Goal: Find contact information: Find contact information

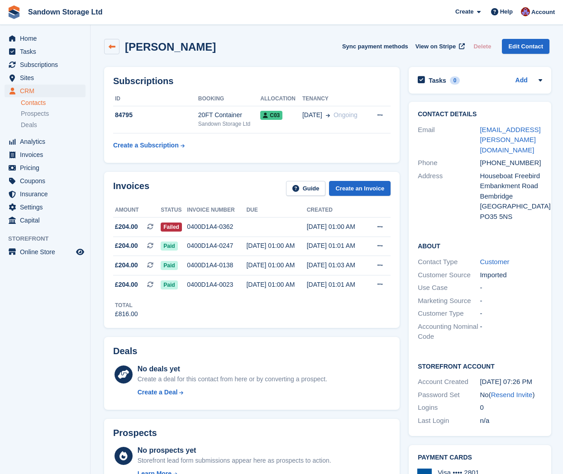
click at [114, 49] on icon at bounding box center [112, 46] width 7 height 7
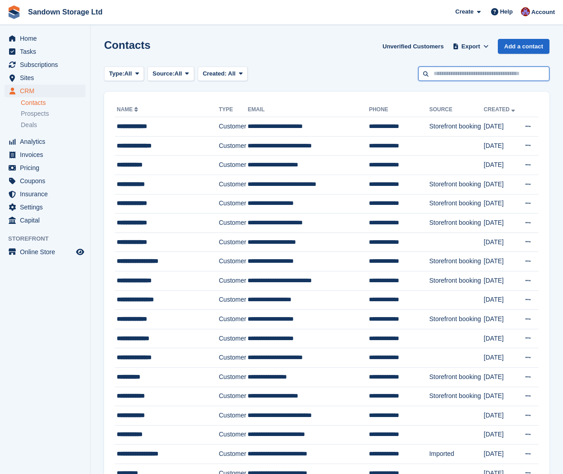
click at [450, 71] on input "text" at bounding box center [483, 74] width 131 height 15
type input "*****"
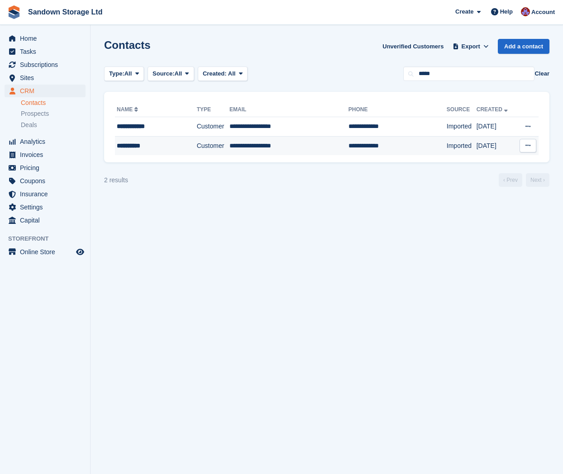
click at [157, 152] on td "**********" at bounding box center [156, 145] width 82 height 19
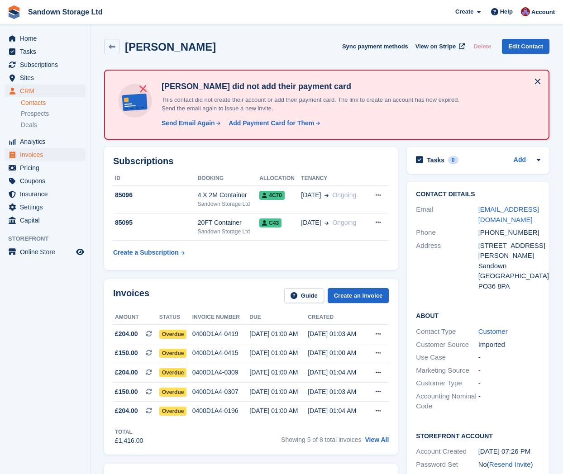
click at [67, 154] on span "Invoices" at bounding box center [47, 154] width 54 height 13
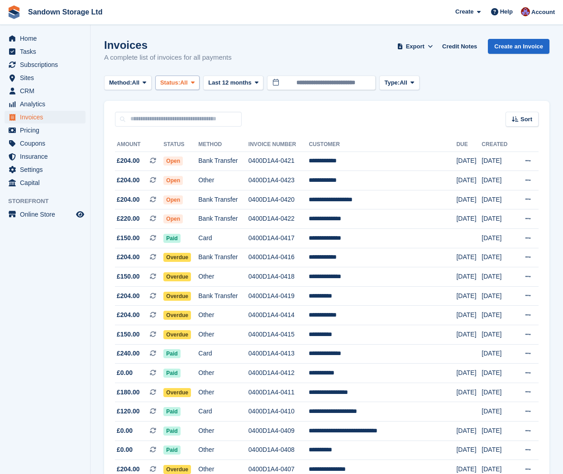
drag, startPoint x: 195, startPoint y: 82, endPoint x: 198, endPoint y: 87, distance: 5.7
click at [196, 83] on button "Status: All" at bounding box center [177, 83] width 44 height 15
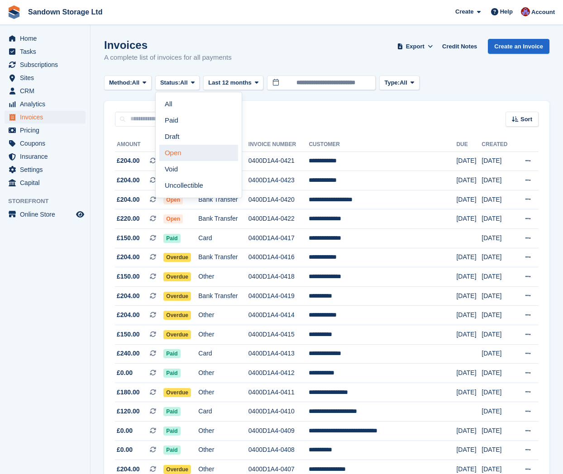
click at [200, 150] on link "Open" at bounding box center [198, 153] width 79 height 16
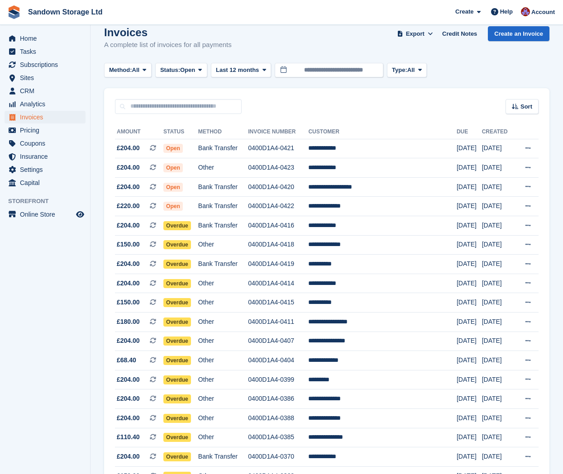
scroll to position [25, 0]
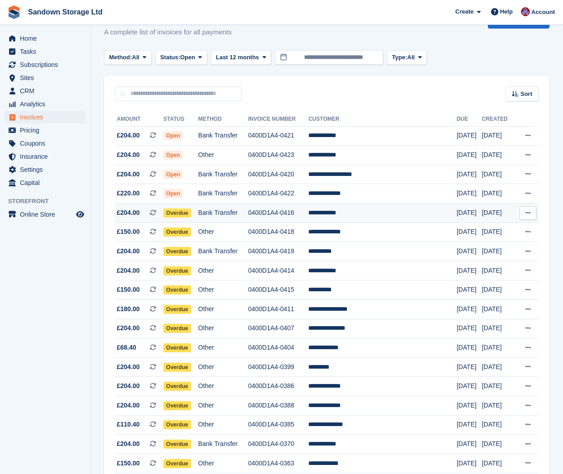
click at [393, 207] on td "**********" at bounding box center [382, 213] width 148 height 19
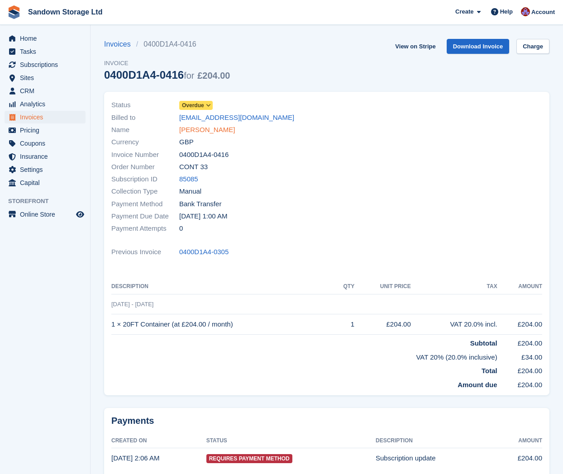
click at [211, 129] on link "[PERSON_NAME]" at bounding box center [207, 130] width 56 height 10
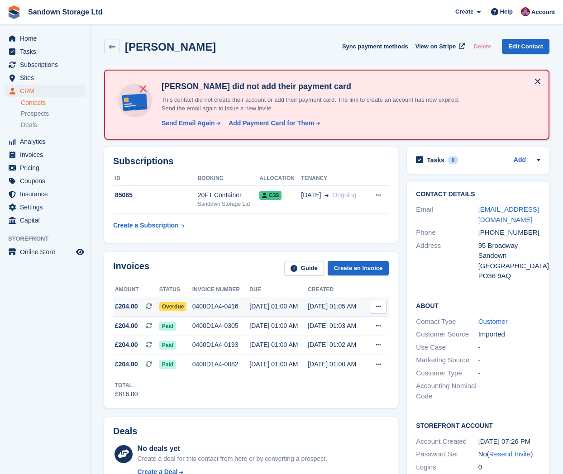
click at [302, 309] on div "22 Aug, 01:00 AM" at bounding box center [278, 307] width 58 height 10
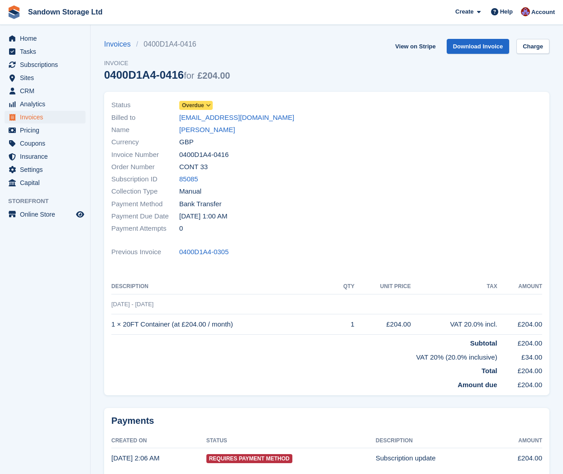
click at [197, 107] on span "Overdue" at bounding box center [193, 105] width 22 height 8
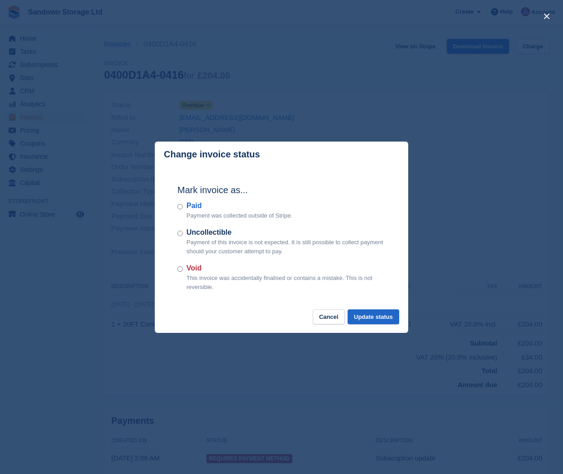
click at [183, 208] on div "Paid Payment was collected outside of Stripe." at bounding box center [281, 211] width 208 height 20
click at [181, 211] on div "Paid Payment was collected outside of Stripe." at bounding box center [281, 211] width 208 height 20
click at [391, 318] on button "Update status" at bounding box center [374, 317] width 52 height 15
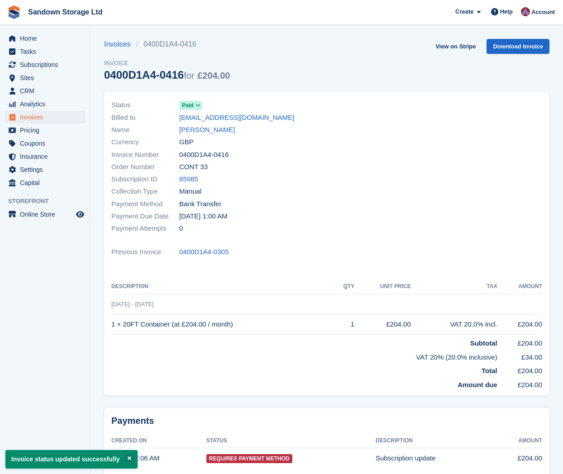
click at [48, 115] on span "Invoices" at bounding box center [47, 117] width 54 height 13
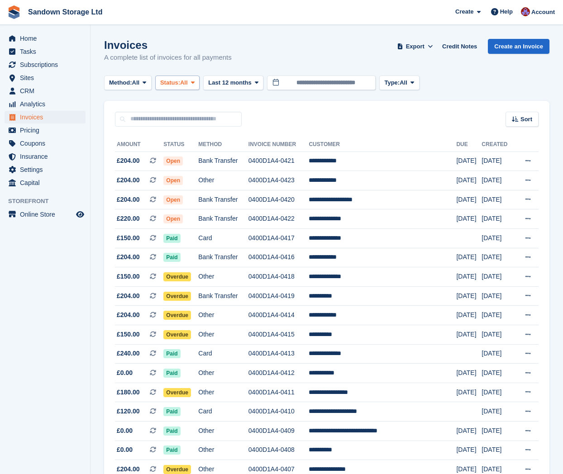
click at [187, 88] on button "Status: All" at bounding box center [177, 83] width 44 height 15
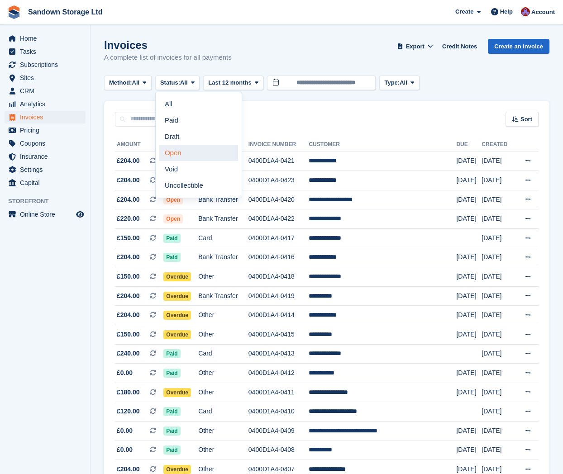
click at [188, 149] on link "Open" at bounding box center [198, 153] width 79 height 16
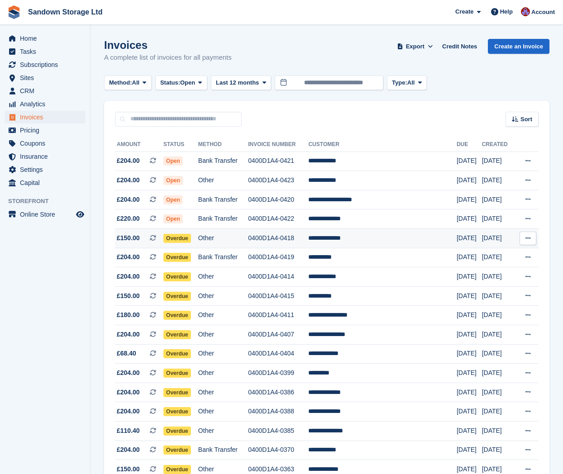
click at [378, 240] on td "**********" at bounding box center [382, 238] width 148 height 19
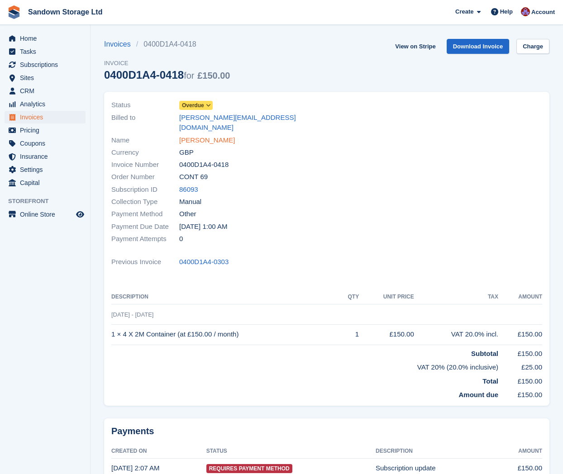
click at [213, 135] on link "[PERSON_NAME]" at bounding box center [207, 140] width 56 height 10
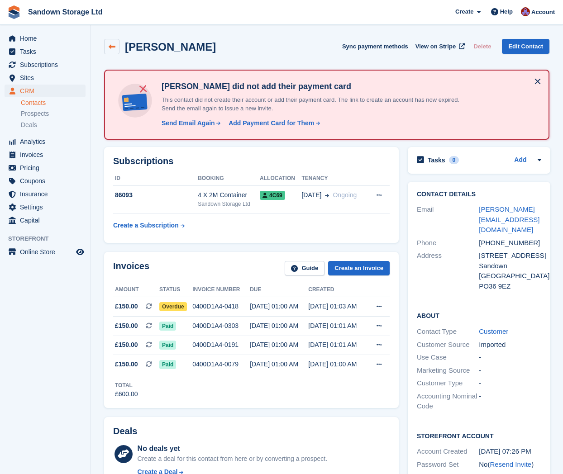
click at [111, 46] on icon at bounding box center [112, 46] width 7 height 7
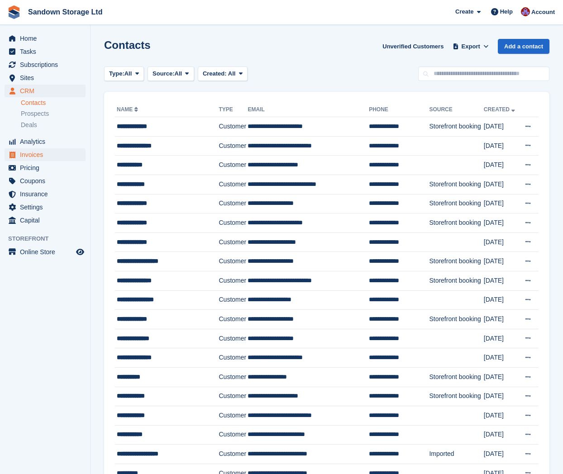
click at [38, 160] on span "Invoices" at bounding box center [47, 154] width 54 height 13
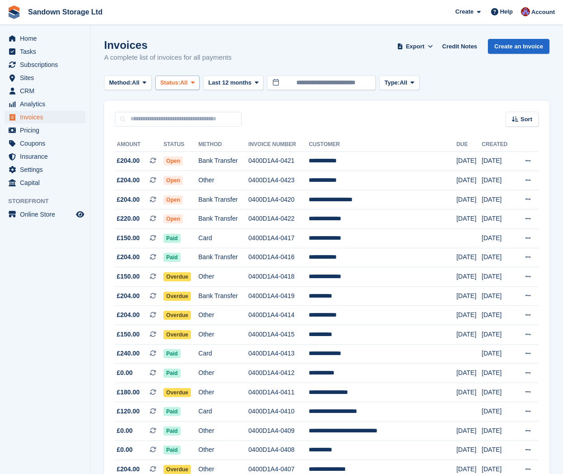
click at [180, 83] on span "Status:" at bounding box center [170, 82] width 20 height 9
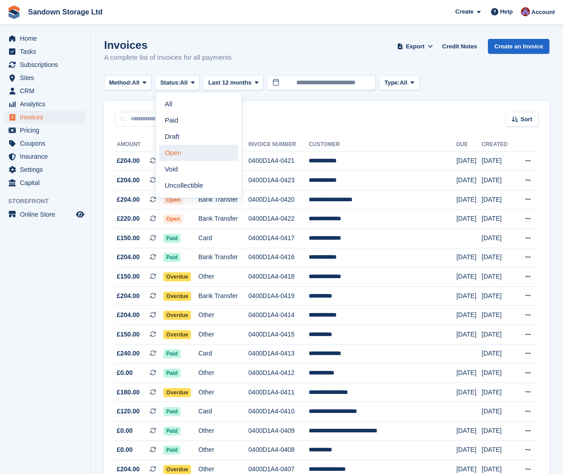
click at [188, 154] on link "Open" at bounding box center [198, 153] width 79 height 16
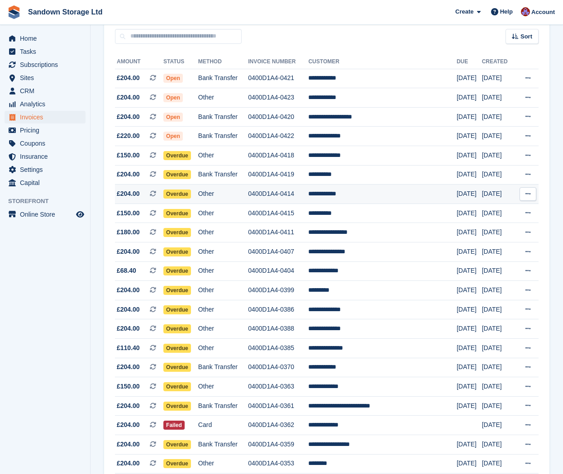
scroll to position [94, 0]
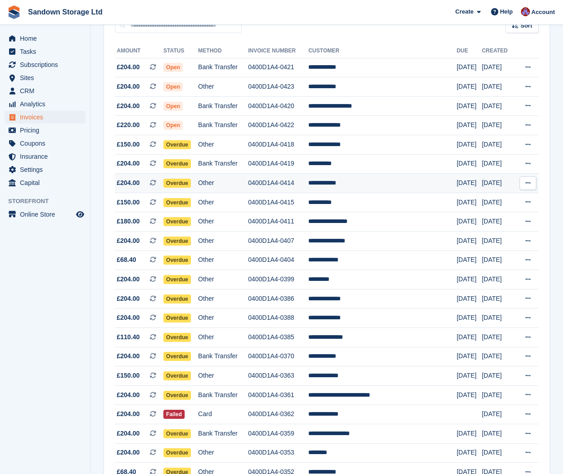
click at [381, 186] on td "**********" at bounding box center [382, 183] width 148 height 19
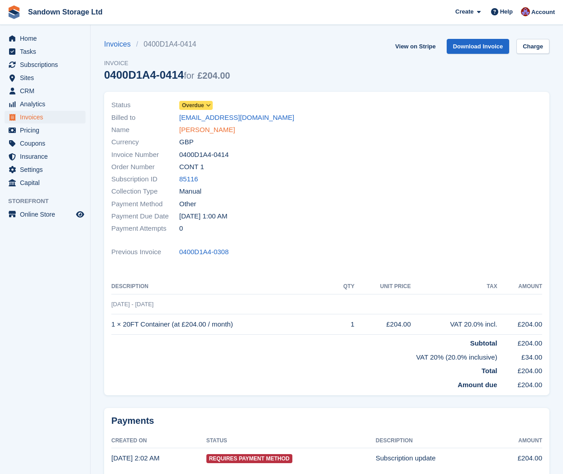
click at [187, 127] on link "[PERSON_NAME]" at bounding box center [207, 130] width 56 height 10
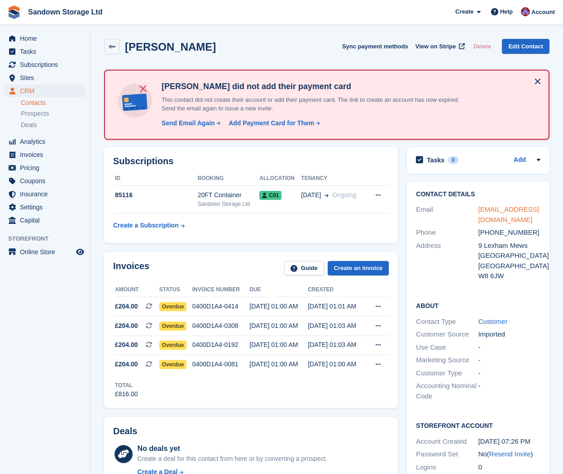
drag, startPoint x: 507, startPoint y: 217, endPoint x: 478, endPoint y: 211, distance: 29.7
click at [479, 211] on div "[EMAIL_ADDRESS][DOMAIN_NAME]" at bounding box center [510, 215] width 62 height 20
copy link "[EMAIL_ADDRESS][DOMAIN_NAME]"
click at [187, 122] on div "Send Email Again" at bounding box center [188, 124] width 53 height 10
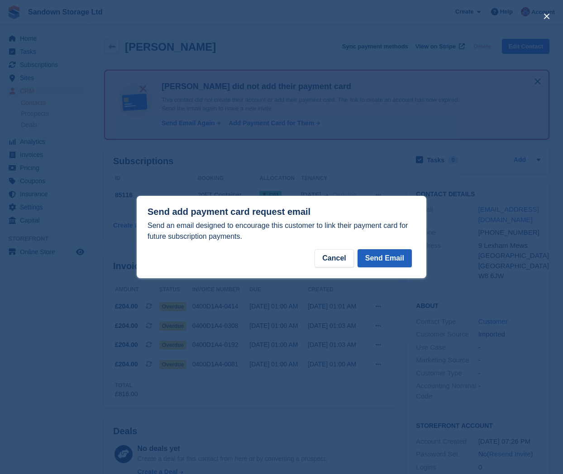
click at [399, 257] on button "Send Email" at bounding box center [385, 258] width 54 height 18
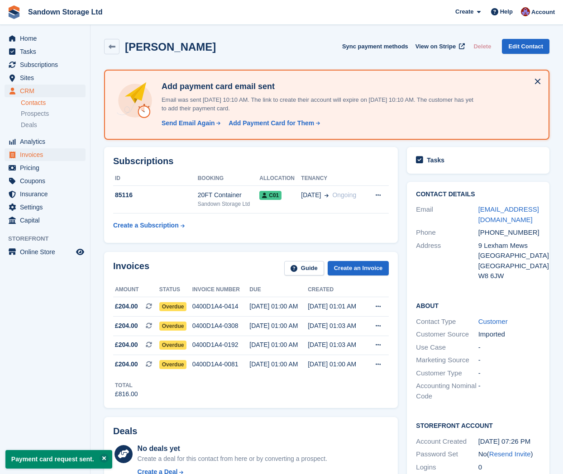
click at [34, 157] on span "Invoices" at bounding box center [47, 154] width 54 height 13
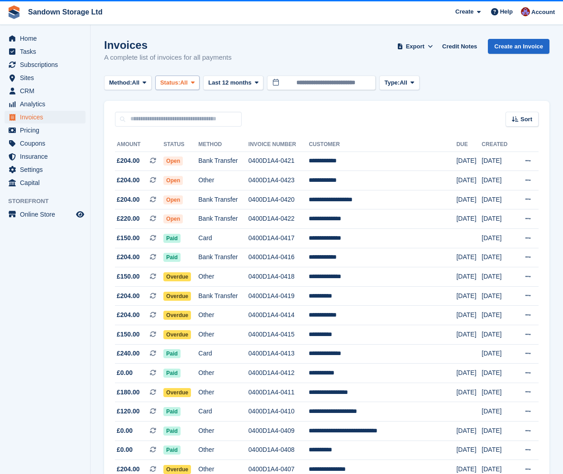
click at [180, 80] on span "Status:" at bounding box center [170, 82] width 20 height 9
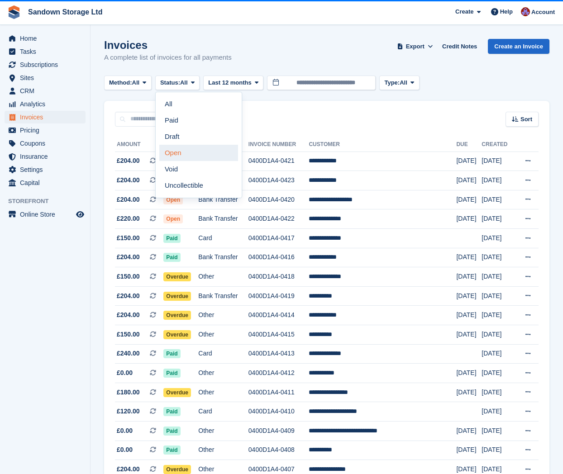
click at [191, 149] on link "Open" at bounding box center [198, 153] width 79 height 16
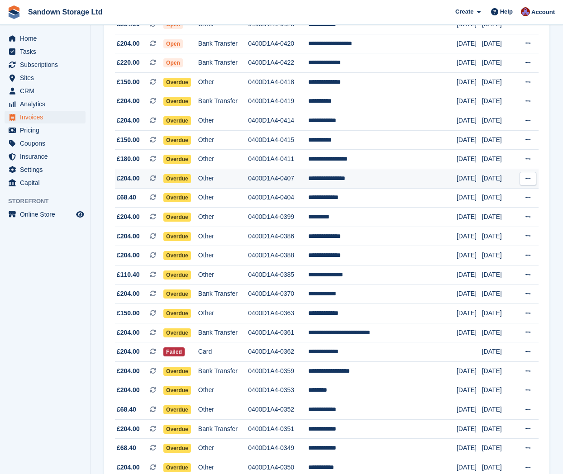
scroll to position [153, 0]
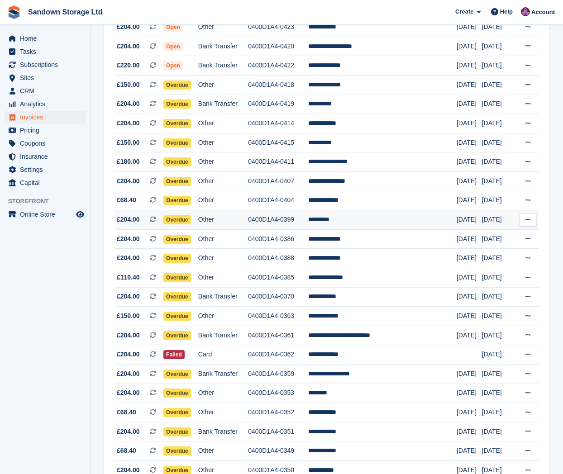
click at [383, 224] on td "*********" at bounding box center [382, 220] width 148 height 19
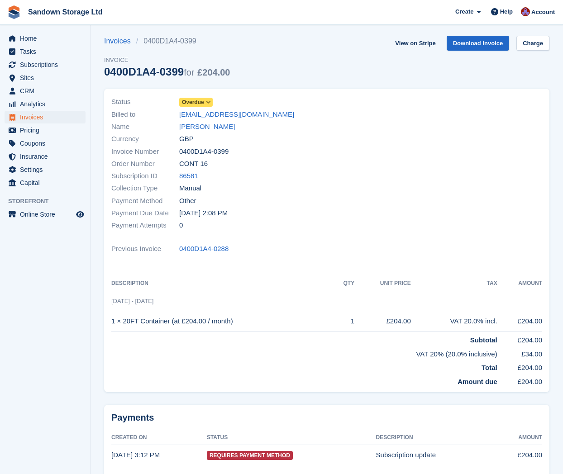
click at [196, 132] on div "Name [PERSON_NAME]" at bounding box center [216, 127] width 210 height 12
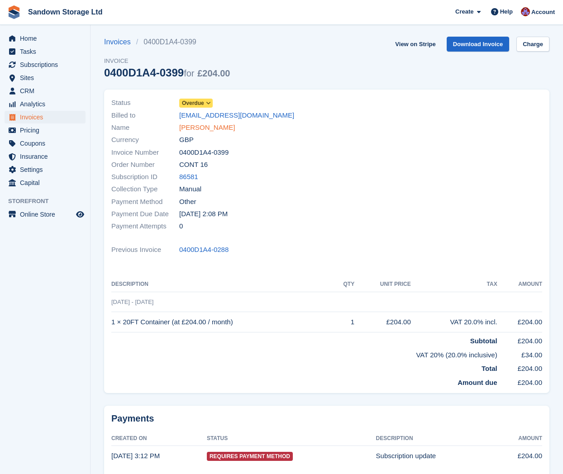
click at [196, 131] on link "Paul King" at bounding box center [207, 128] width 56 height 10
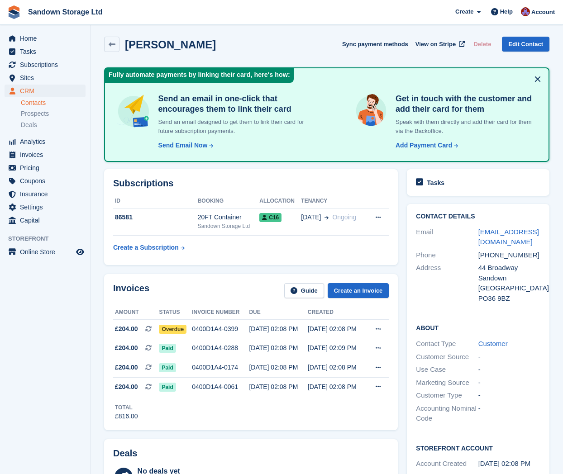
click at [196, 129] on p "Send an email designed to get them to link their card for future subscription p…" at bounding box center [236, 127] width 163 height 18
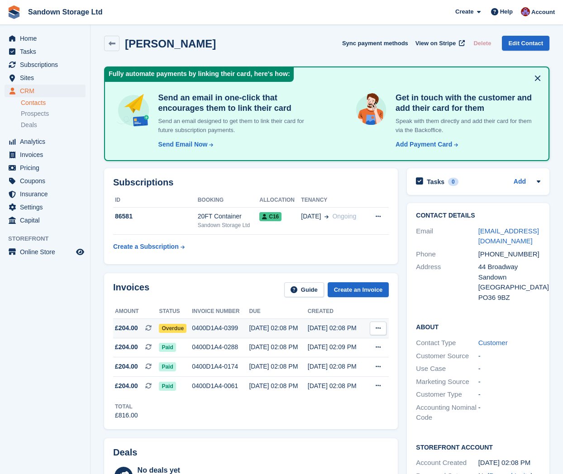
click at [282, 334] on td "20 Aug, 02:08 PM" at bounding box center [278, 328] width 58 height 19
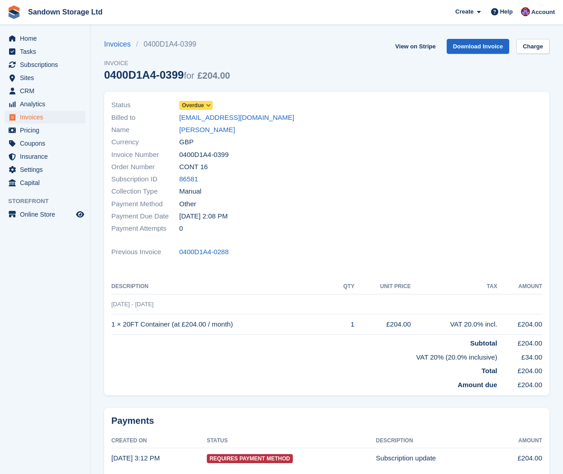
click at [209, 108] on icon at bounding box center [208, 105] width 5 height 5
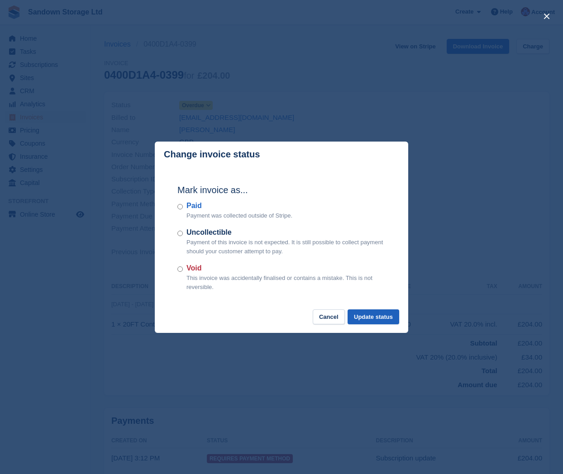
click at [369, 316] on button "Update status" at bounding box center [374, 317] width 52 height 15
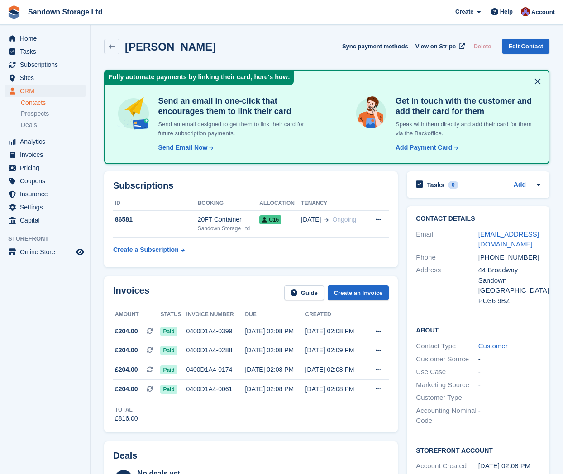
scroll to position [6, 0]
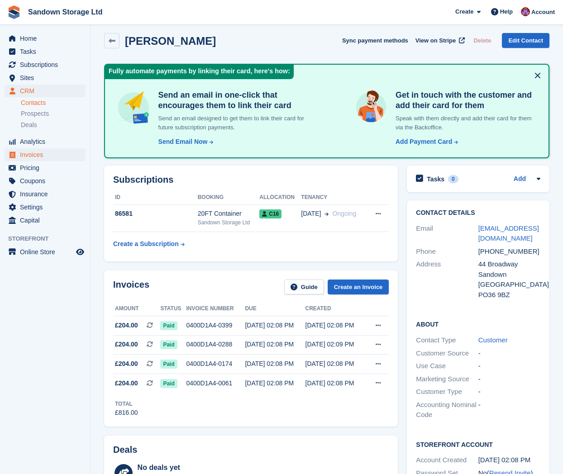
click at [34, 157] on span "Invoices" at bounding box center [47, 154] width 54 height 13
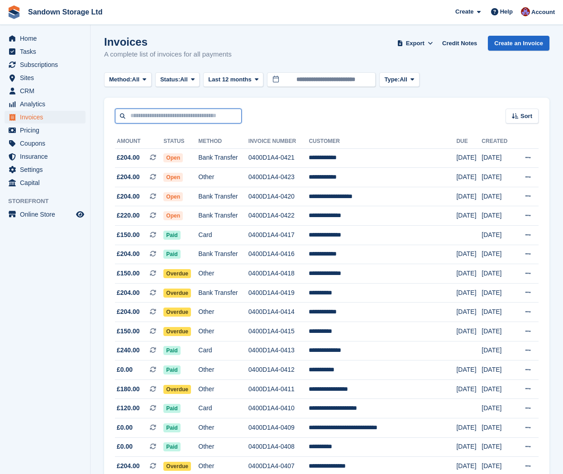
click at [210, 120] on input "text" at bounding box center [178, 116] width 127 height 15
click at [191, 83] on button "Status: All" at bounding box center [177, 79] width 44 height 15
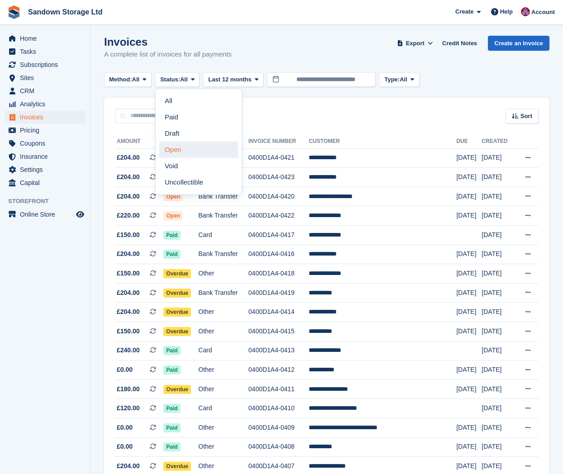
click at [209, 153] on link "Open" at bounding box center [198, 150] width 79 height 16
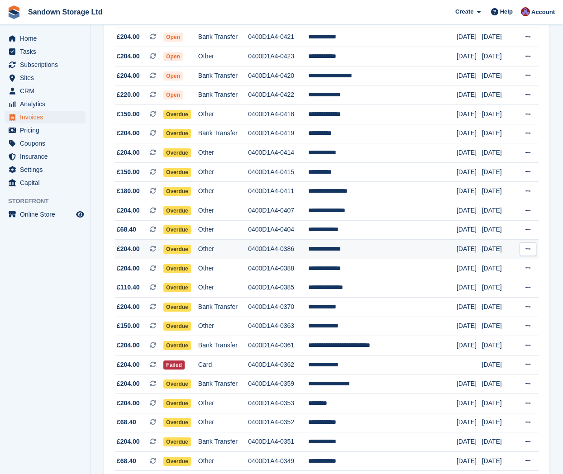
scroll to position [125, 0]
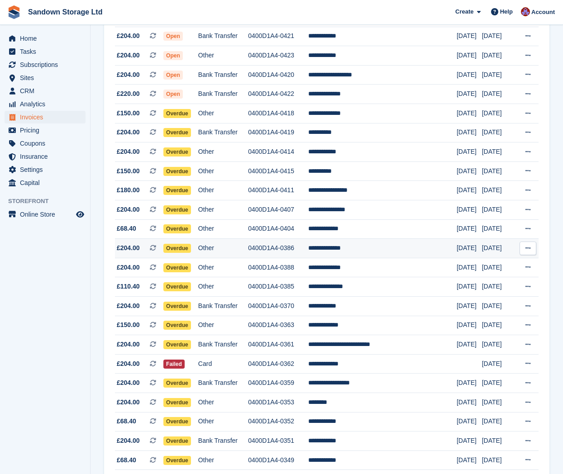
click at [388, 254] on td "**********" at bounding box center [382, 248] width 148 height 19
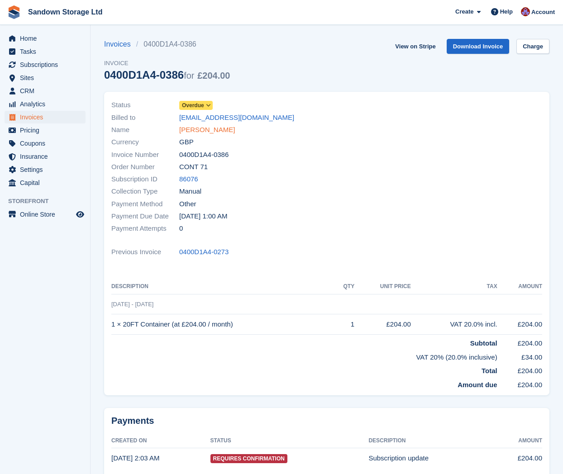
click at [213, 133] on link "[PERSON_NAME]" at bounding box center [207, 130] width 56 height 10
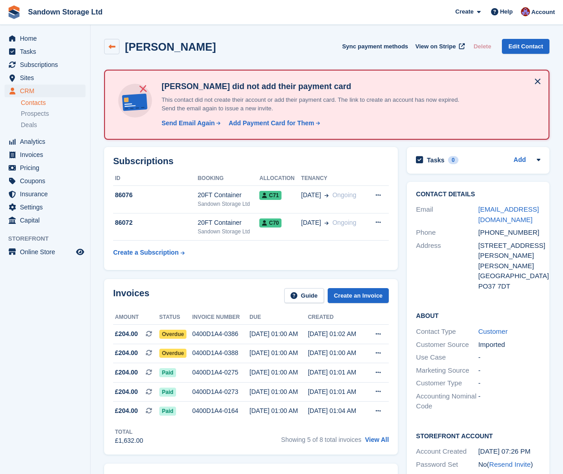
click at [108, 42] on link at bounding box center [111, 46] width 15 height 15
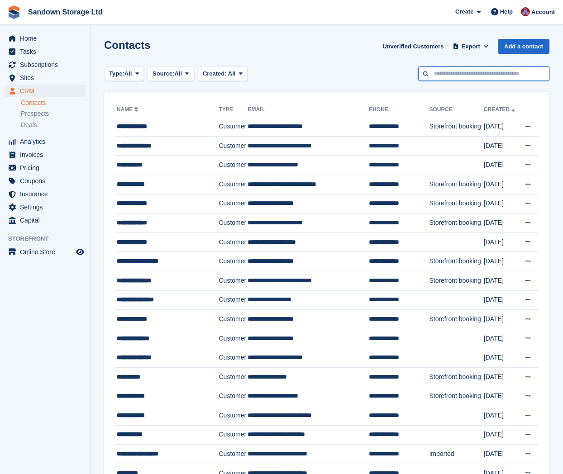
click at [449, 76] on input "text" at bounding box center [483, 74] width 131 height 15
type input "******"
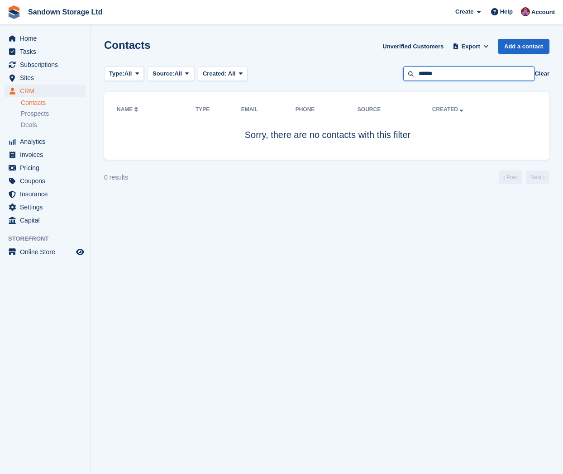
drag, startPoint x: 440, startPoint y: 71, endPoint x: 385, endPoint y: 68, distance: 54.9
click at [384, 68] on div "Type: All All Lead Customer Source: All All Storefront Backoffice Pre-Opening i…" at bounding box center [326, 74] width 445 height 15
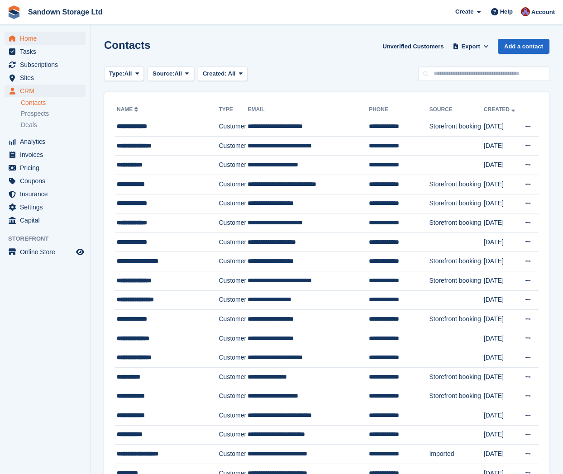
click at [36, 38] on span "Home" at bounding box center [47, 38] width 54 height 13
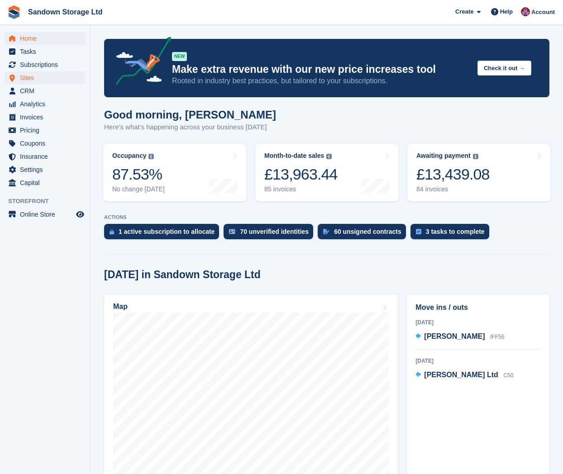
click at [43, 78] on span "Sites" at bounding box center [47, 78] width 54 height 13
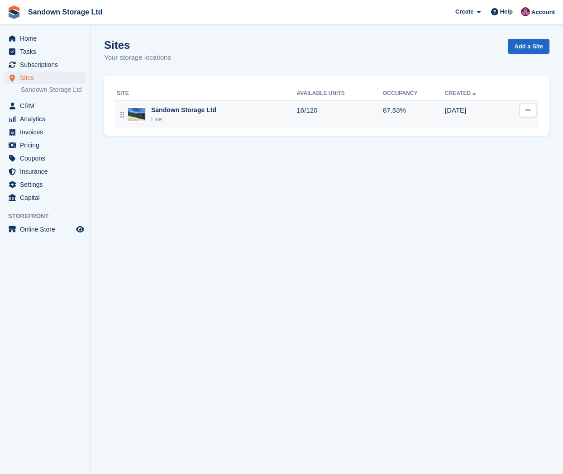
click at [182, 122] on div "Live" at bounding box center [183, 119] width 65 height 9
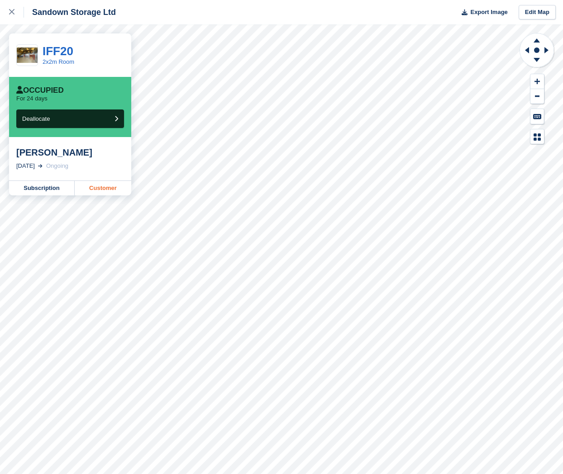
click at [107, 187] on link "Customer" at bounding box center [103, 188] width 57 height 14
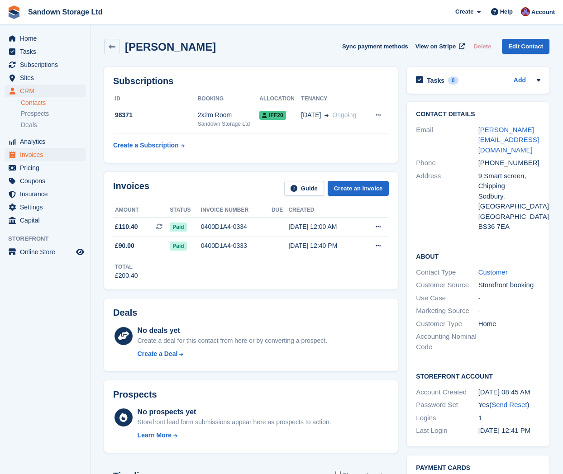
click at [35, 156] on span "Invoices" at bounding box center [47, 154] width 54 height 13
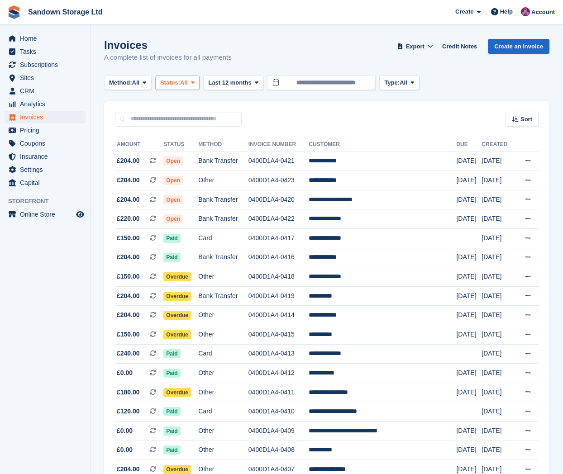
click at [180, 83] on span "Status:" at bounding box center [170, 82] width 20 height 9
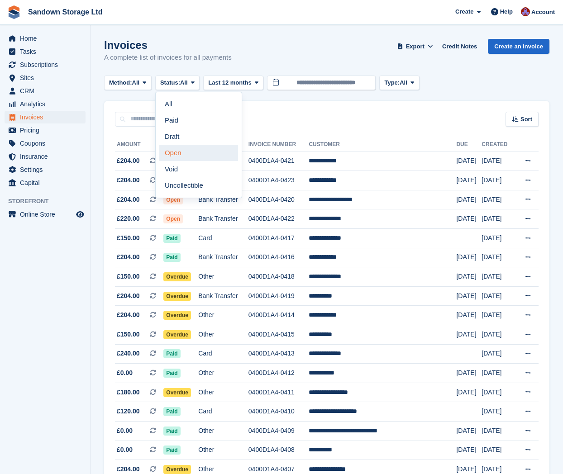
click at [188, 153] on link "Open" at bounding box center [198, 153] width 79 height 16
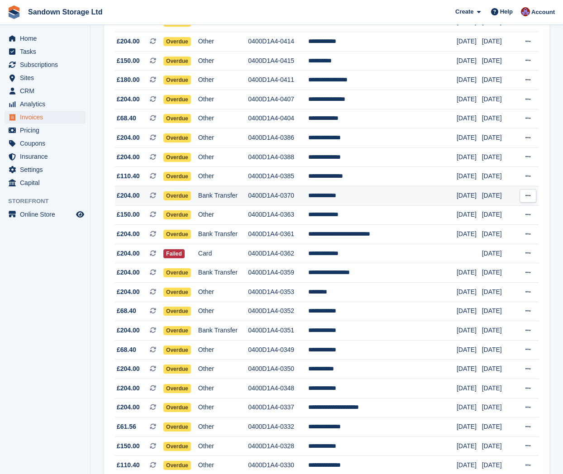
scroll to position [258, 0]
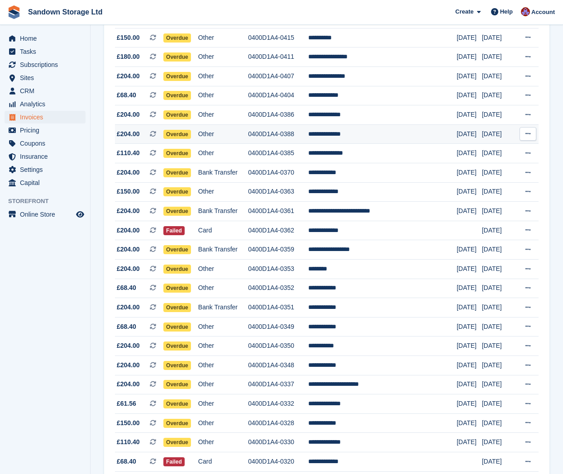
click at [308, 136] on td "0400D1A4-0388" at bounding box center [278, 133] width 60 height 19
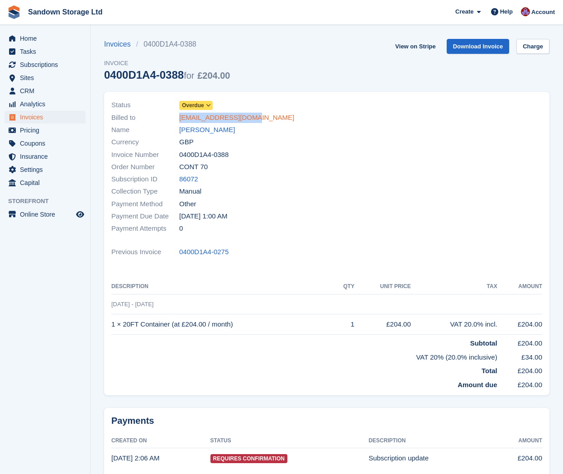
drag, startPoint x: 247, startPoint y: 117, endPoint x: 180, endPoint y: 118, distance: 67.0
click at [180, 118] on div "Billed to [EMAIL_ADDRESS][DOMAIN_NAME]" at bounding box center [216, 117] width 210 height 12
copy link "[EMAIL_ADDRESS][DOMAIN_NAME]"
click at [39, 120] on span "Invoices" at bounding box center [47, 117] width 54 height 13
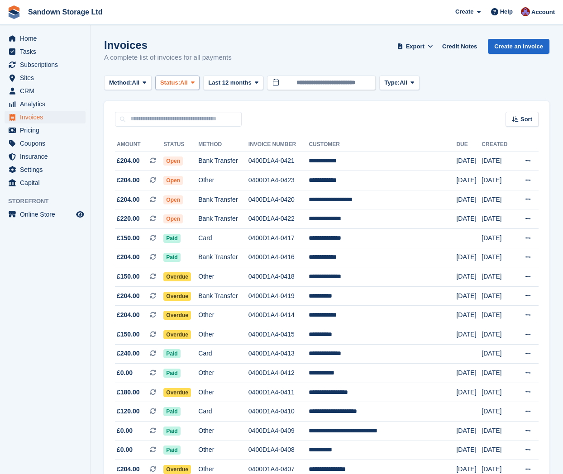
drag, startPoint x: 186, startPoint y: 83, endPoint x: 189, endPoint y: 88, distance: 5.3
click at [180, 82] on span "Status:" at bounding box center [170, 82] width 20 height 9
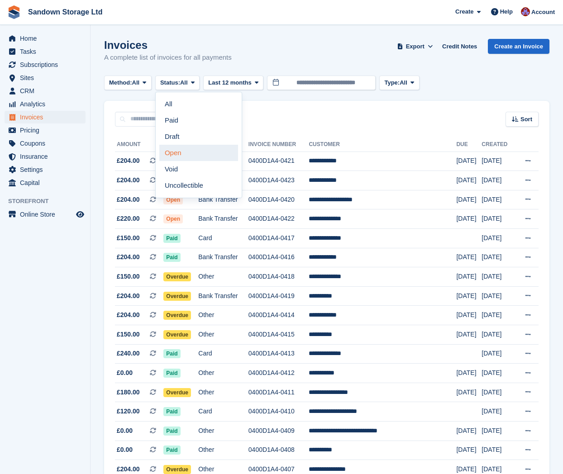
click at [211, 152] on link "Open" at bounding box center [198, 153] width 79 height 16
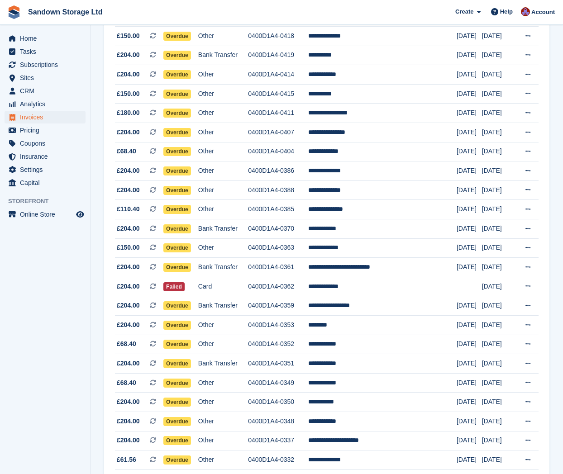
scroll to position [213, 0]
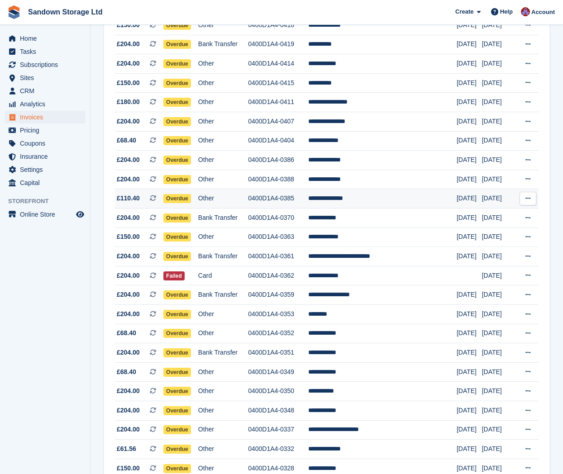
click at [384, 203] on td "**********" at bounding box center [382, 198] width 148 height 19
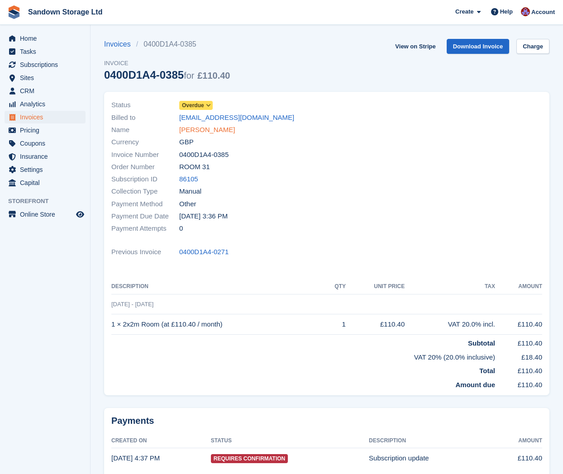
click at [204, 128] on link "[PERSON_NAME]" at bounding box center [207, 130] width 56 height 10
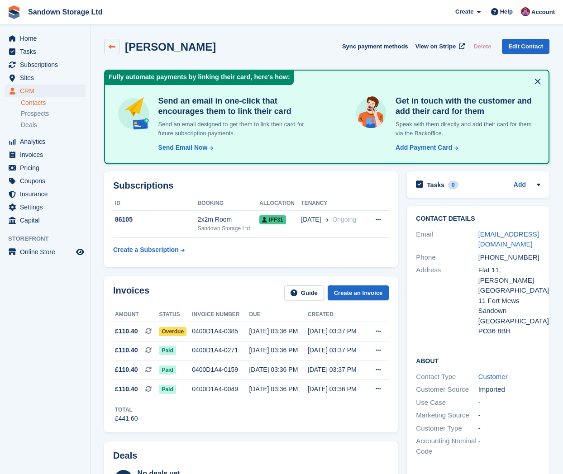
click at [110, 45] on icon at bounding box center [112, 46] width 7 height 7
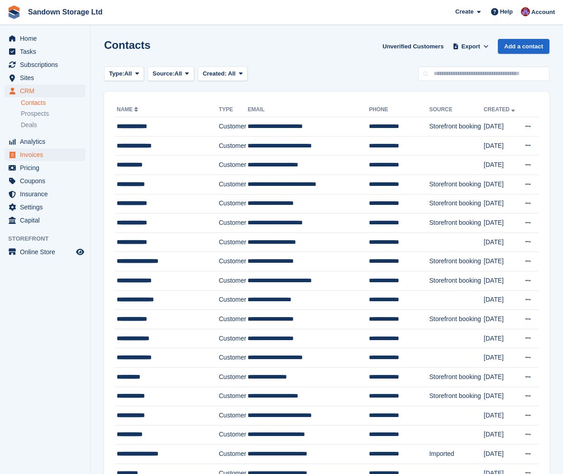
click at [39, 160] on span "Invoices" at bounding box center [47, 154] width 54 height 13
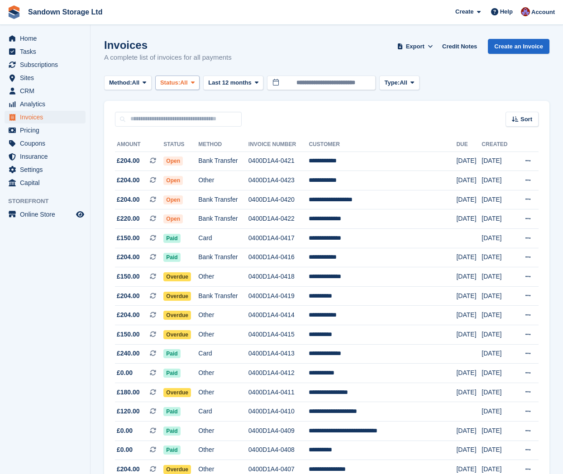
click at [180, 86] on span "Status:" at bounding box center [170, 82] width 20 height 9
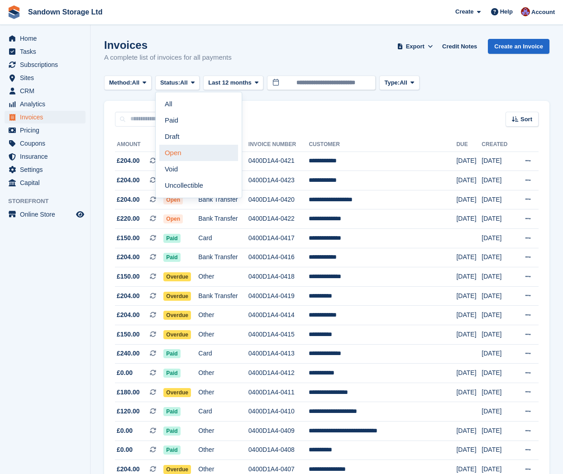
click at [206, 153] on link "Open" at bounding box center [198, 153] width 79 height 16
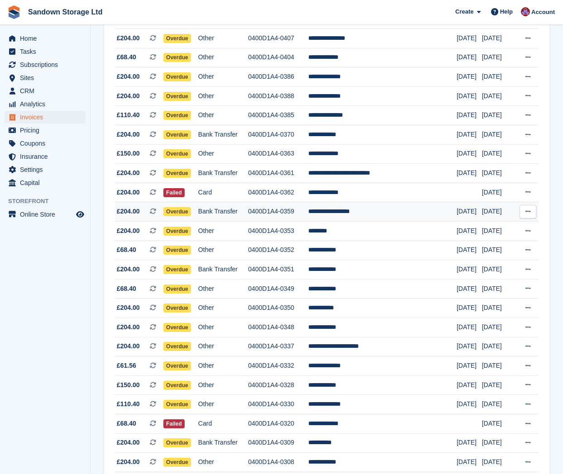
scroll to position [284, 0]
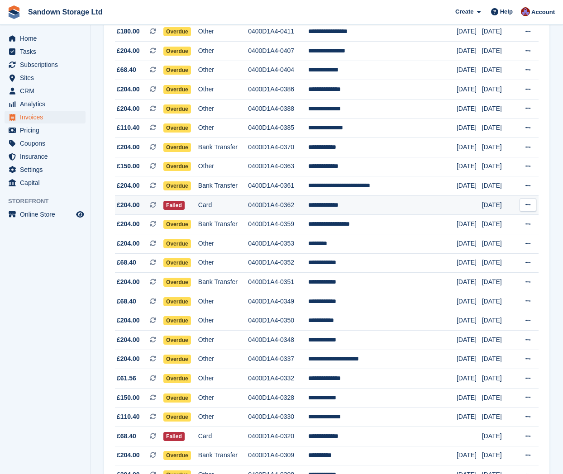
click at [308, 208] on td "0400D1A4-0362" at bounding box center [278, 205] width 60 height 19
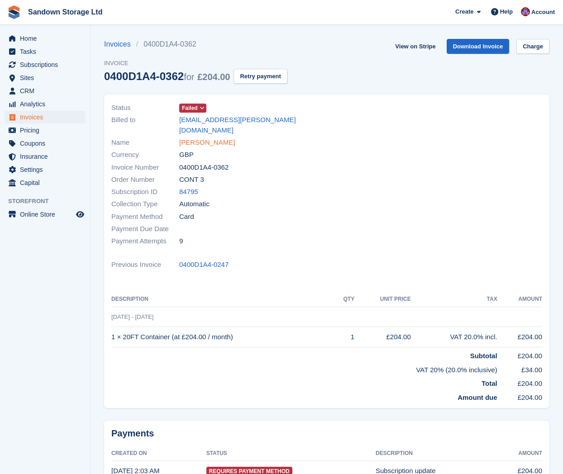
click at [212, 138] on link "[PERSON_NAME]" at bounding box center [207, 143] width 56 height 10
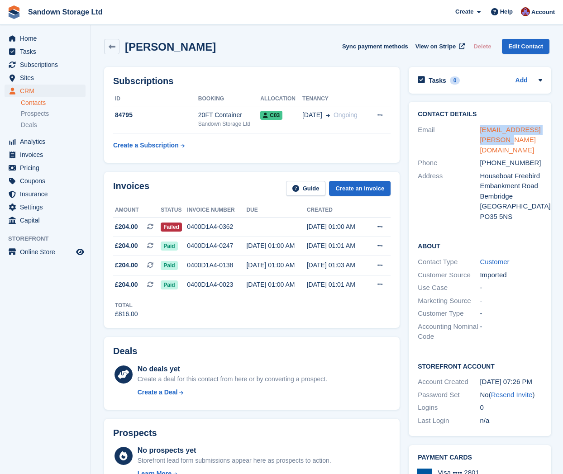
drag, startPoint x: 506, startPoint y: 141, endPoint x: 479, endPoint y: 132, distance: 29.1
click at [480, 132] on div "[EMAIL_ADDRESS][PERSON_NAME][DOMAIN_NAME]" at bounding box center [511, 140] width 62 height 31
click at [281, 229] on td at bounding box center [276, 226] width 60 height 19
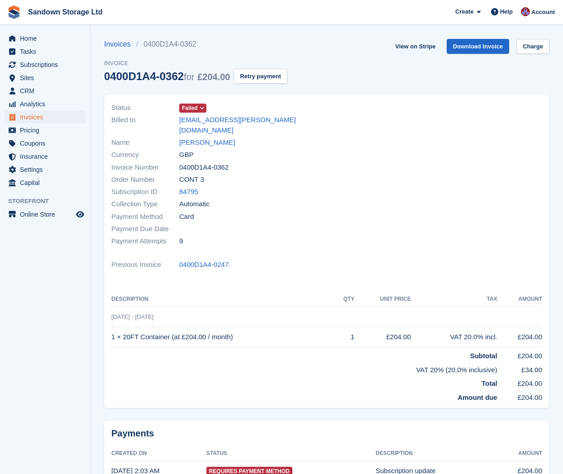
click at [197, 108] on span "Failed" at bounding box center [190, 108] width 16 height 8
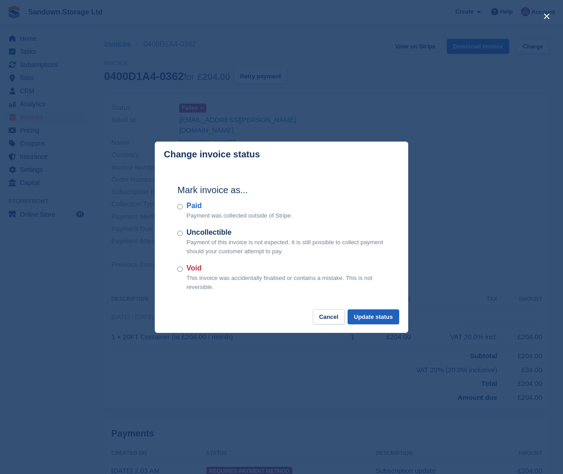
click at [365, 313] on button "Update status" at bounding box center [374, 317] width 52 height 15
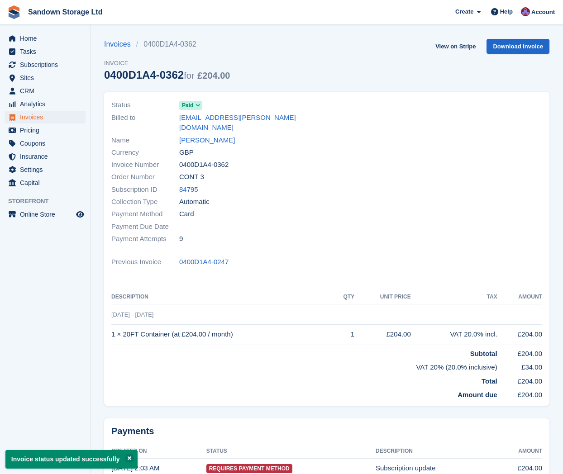
click at [43, 115] on span "Invoices" at bounding box center [47, 117] width 54 height 13
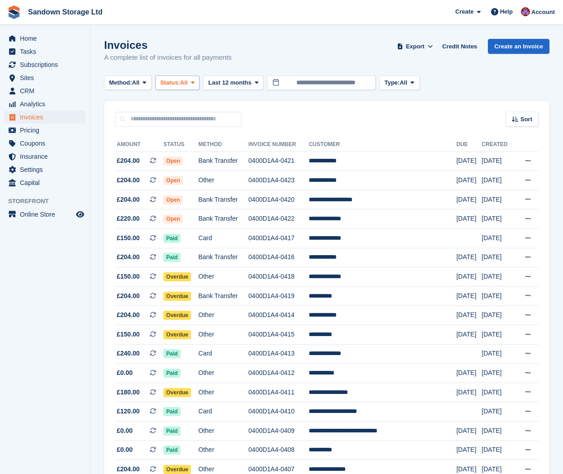
click at [184, 77] on button "Status: All" at bounding box center [177, 83] width 44 height 15
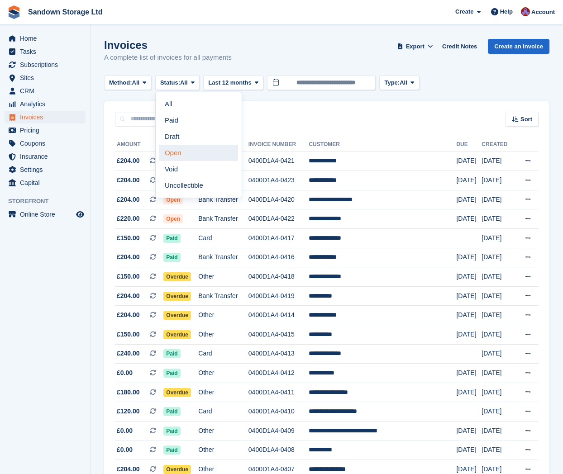
click at [188, 153] on link "Open" at bounding box center [198, 153] width 79 height 16
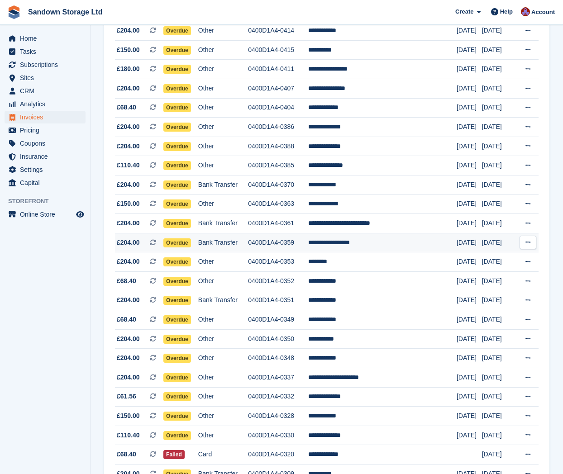
scroll to position [247, 0]
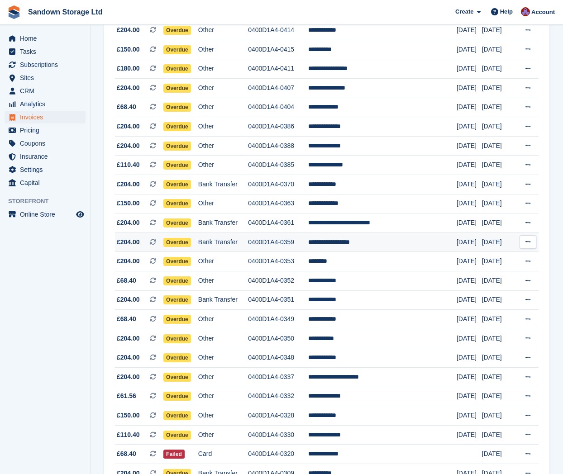
click at [416, 249] on td "**********" at bounding box center [382, 242] width 148 height 19
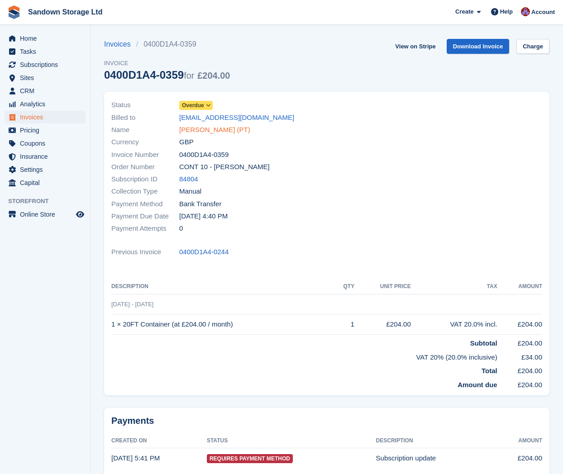
click at [191, 127] on link "[PERSON_NAME] (PT)" at bounding box center [214, 130] width 71 height 10
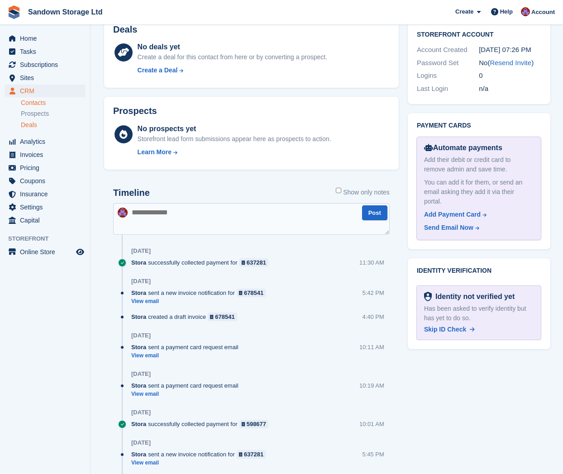
scroll to position [444, 0]
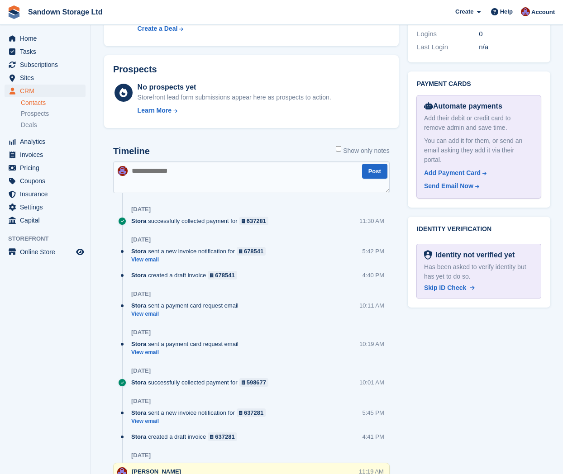
click at [156, 172] on textarea at bounding box center [251, 178] width 277 height 32
click at [158, 171] on textarea at bounding box center [251, 178] width 277 height 32
type textarea "**********"
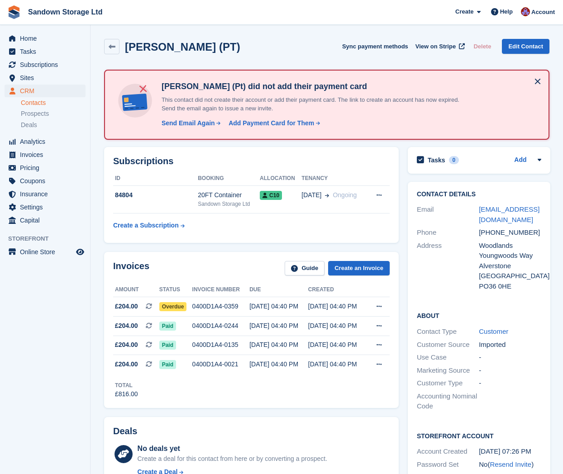
scroll to position [0, 0]
click at [114, 48] on icon at bounding box center [112, 46] width 7 height 7
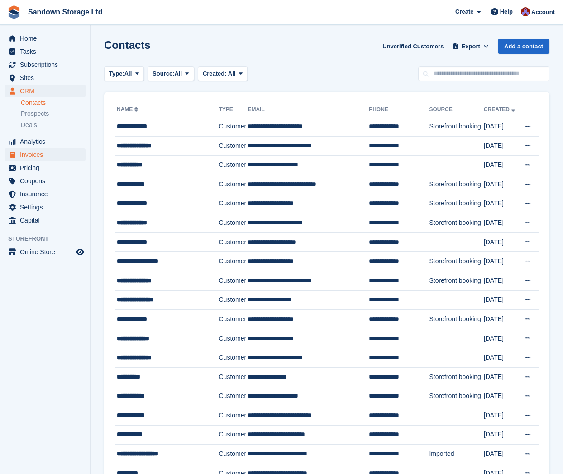
click at [38, 155] on span "Invoices" at bounding box center [47, 154] width 54 height 13
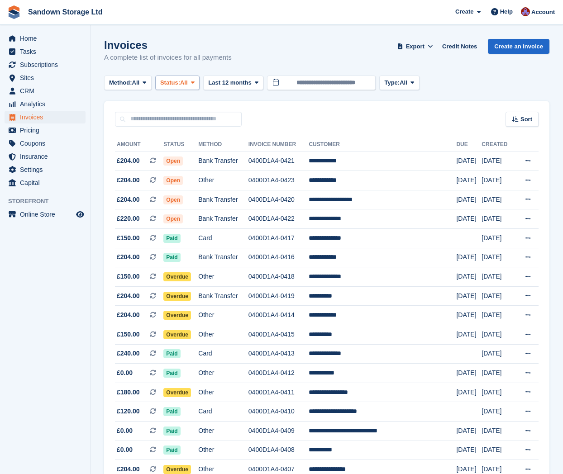
click at [196, 83] on button "Status: All" at bounding box center [177, 83] width 44 height 15
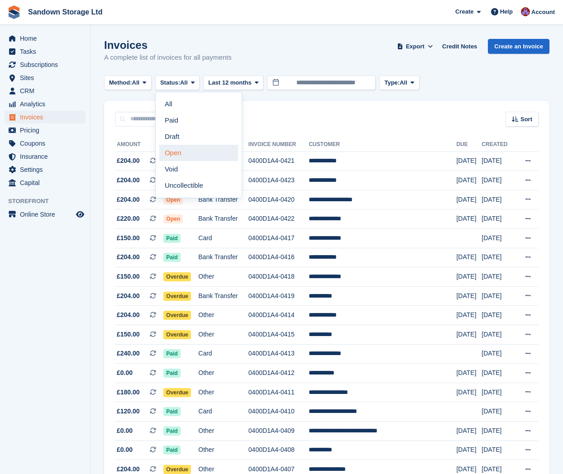
click at [190, 149] on link "Open" at bounding box center [198, 153] width 79 height 16
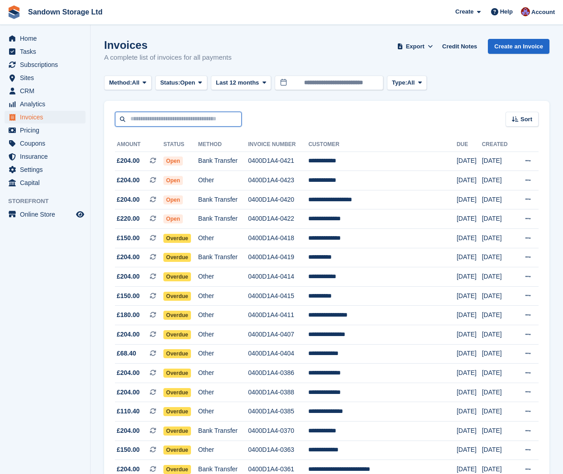
click at [177, 123] on input "text" at bounding box center [178, 119] width 127 height 15
type input "*****"
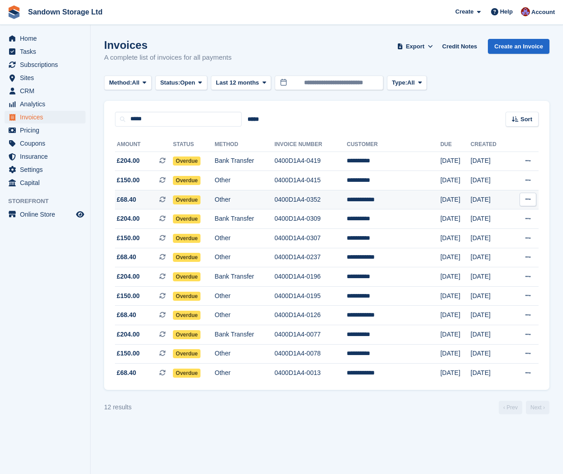
click at [274, 204] on td "Other" at bounding box center [245, 199] width 60 height 19
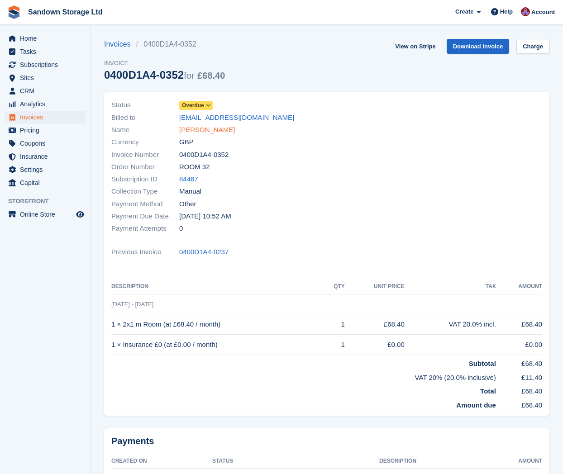
click at [209, 129] on link "[PERSON_NAME]" at bounding box center [207, 130] width 56 height 10
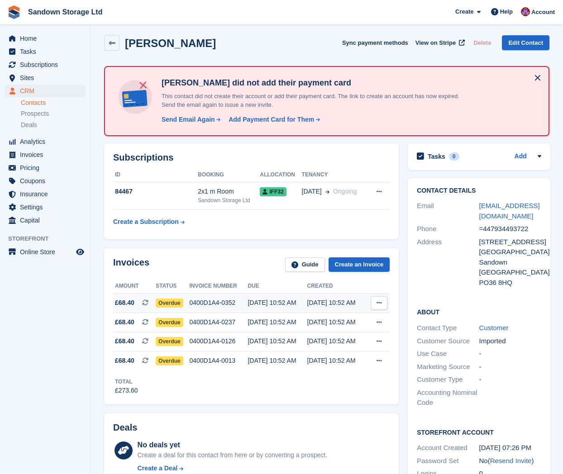
scroll to position [6, 0]
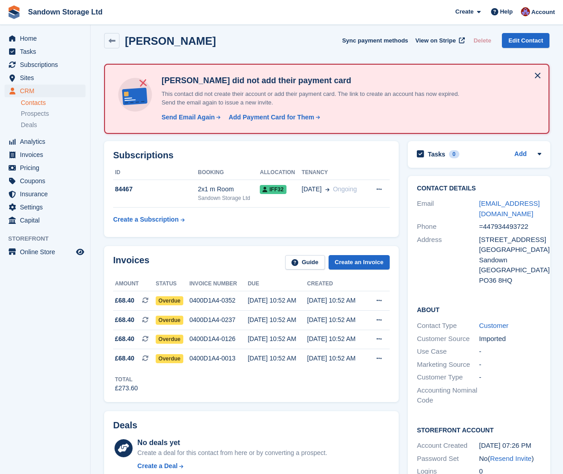
click at [397, 216] on div "Subscriptions ID Booking Allocation Tenancy 84467 2x1 m Room Sandown Storage Lt…" at bounding box center [251, 189] width 295 height 96
click at [109, 42] on icon at bounding box center [112, 41] width 7 height 7
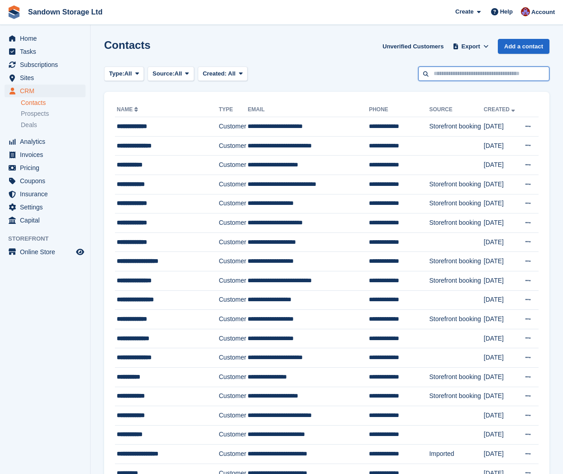
click at [457, 75] on input "text" at bounding box center [483, 74] width 131 height 15
type input "******"
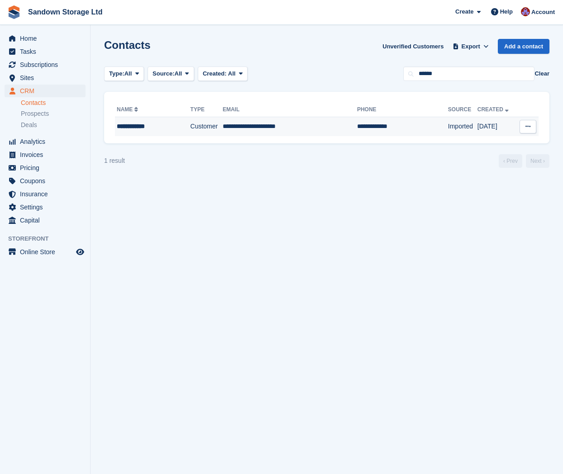
click at [297, 131] on td "**********" at bounding box center [290, 126] width 134 height 19
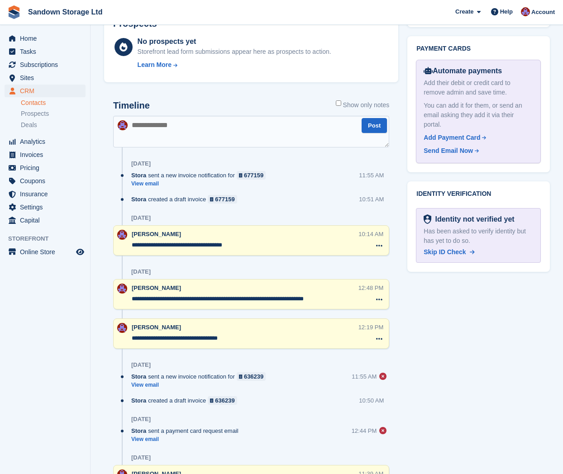
scroll to position [490, 0]
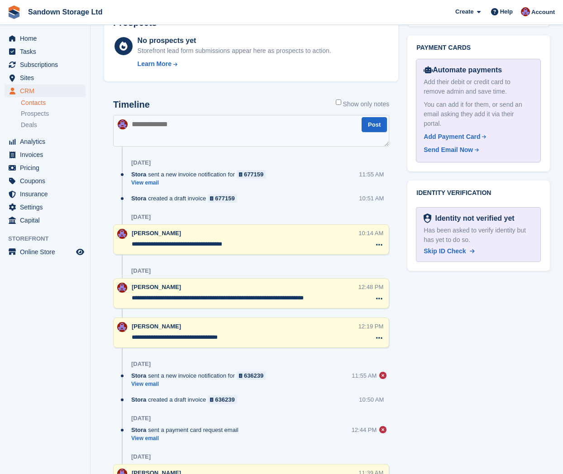
click at [212, 338] on textarea "**********" at bounding box center [245, 337] width 227 height 9
click at [201, 338] on textarea "**********" at bounding box center [245, 337] width 227 height 9
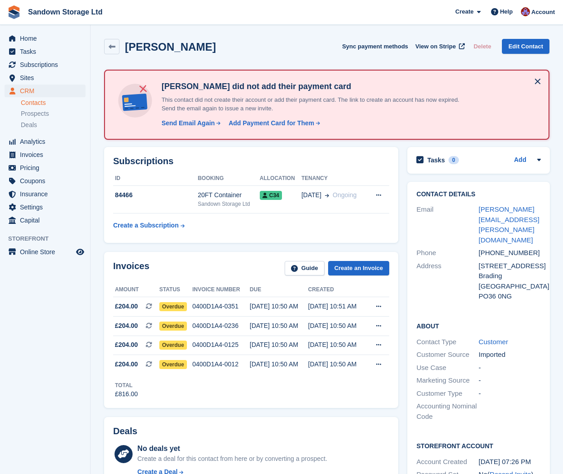
scroll to position [0, 0]
drag, startPoint x: 478, startPoint y: 211, endPoint x: 501, endPoint y: 217, distance: 23.5
click at [501, 217] on div "Email [PERSON_NAME][EMAIL_ADDRESS][PERSON_NAME][DOMAIN_NAME]" at bounding box center [478, 224] width 124 height 43
click at [503, 218] on div "[PERSON_NAME][EMAIL_ADDRESS][PERSON_NAME][DOMAIN_NAME]" at bounding box center [510, 225] width 62 height 41
drag, startPoint x: 499, startPoint y: 219, endPoint x: 480, endPoint y: 209, distance: 20.9
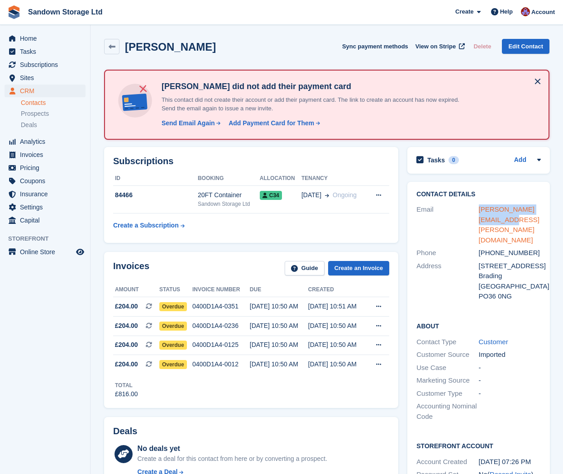
click at [479, 211] on div "[PERSON_NAME][EMAIL_ADDRESS][PERSON_NAME][DOMAIN_NAME]" at bounding box center [510, 225] width 62 height 41
copy link "[PERSON_NAME][EMAIL_ADDRESS][PERSON_NAME][DOMAIN_NAME]"
click at [108, 44] on link at bounding box center [111, 46] width 15 height 15
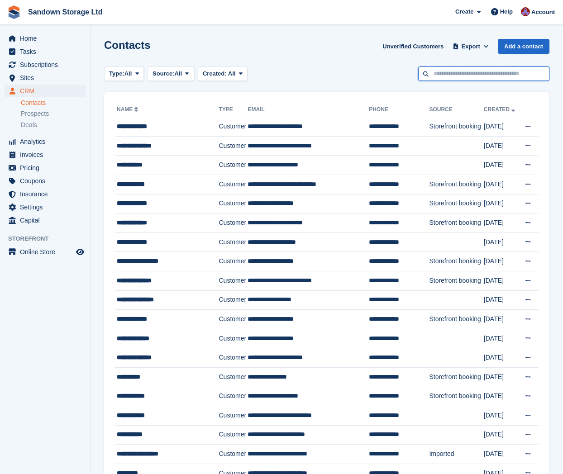
click at [450, 79] on input "text" at bounding box center [483, 74] width 131 height 15
type input "*********"
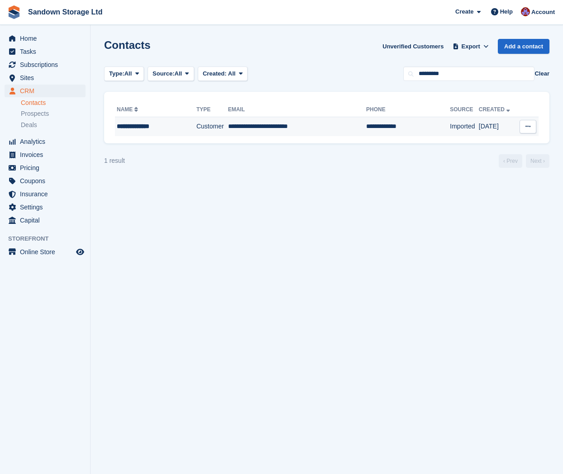
click at [185, 124] on div "**********" at bounding box center [151, 127] width 69 height 10
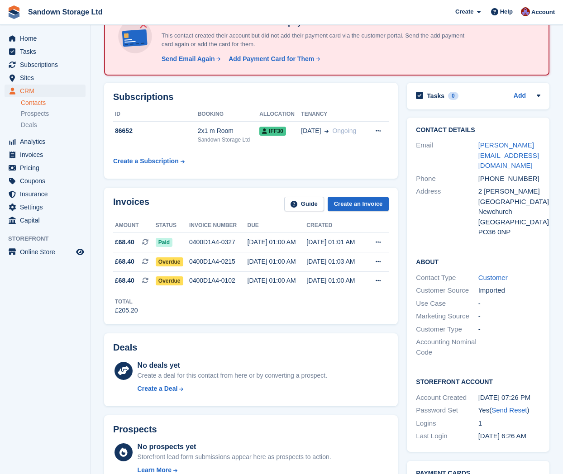
scroll to position [62, 0]
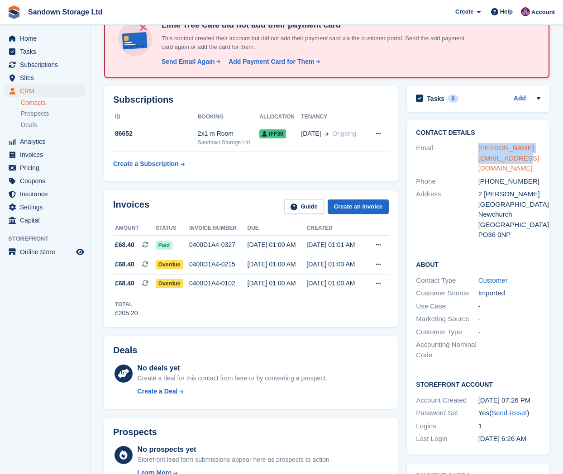
drag, startPoint x: 509, startPoint y: 158, endPoint x: 479, endPoint y: 149, distance: 31.8
click at [479, 149] on div "annette.hill37@yahoo.co.uk" at bounding box center [510, 158] width 62 height 31
copy link "annette.hill37@yahoo.co.uk"
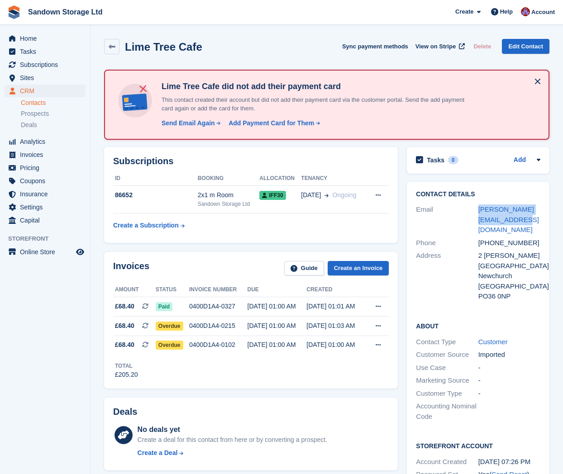
scroll to position [0, 0]
click at [527, 221] on div "annette.hill37@yahoo.co.uk" at bounding box center [510, 220] width 62 height 31
drag, startPoint x: 517, startPoint y: 222, endPoint x: 480, endPoint y: 211, distance: 39.1
click at [480, 211] on div "annette.hill37@yahoo.co.uk" at bounding box center [510, 220] width 62 height 31
copy link "annette.hill37@yahoo.co.uk"
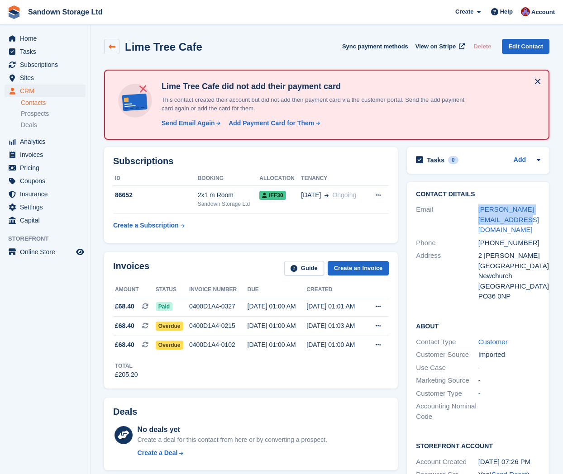
click at [109, 45] on icon at bounding box center [112, 46] width 7 height 7
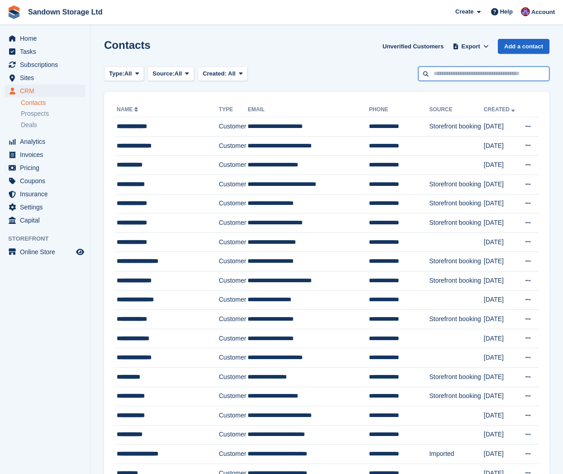
click at [439, 77] on input "text" at bounding box center [483, 74] width 131 height 15
type input "********"
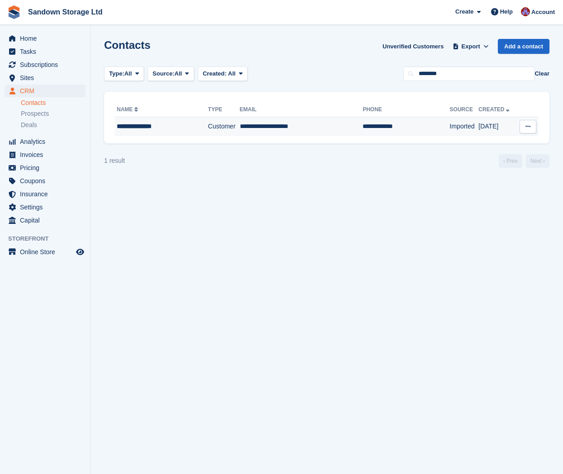
click at [302, 133] on td "**********" at bounding box center [301, 126] width 123 height 19
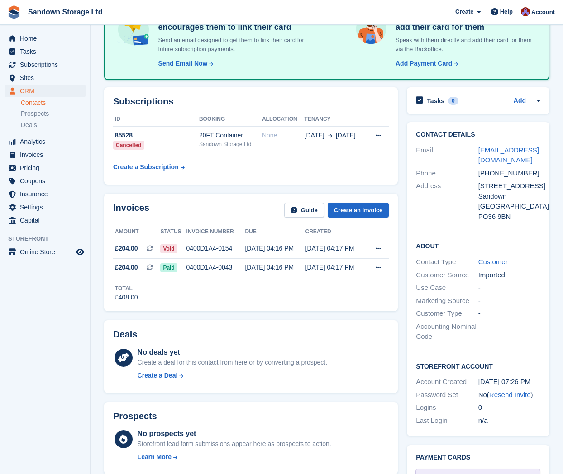
scroll to position [58, 0]
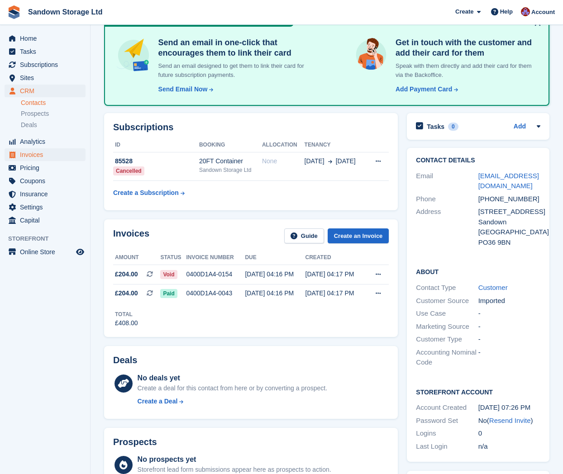
click at [68, 151] on span "Invoices" at bounding box center [47, 154] width 54 height 13
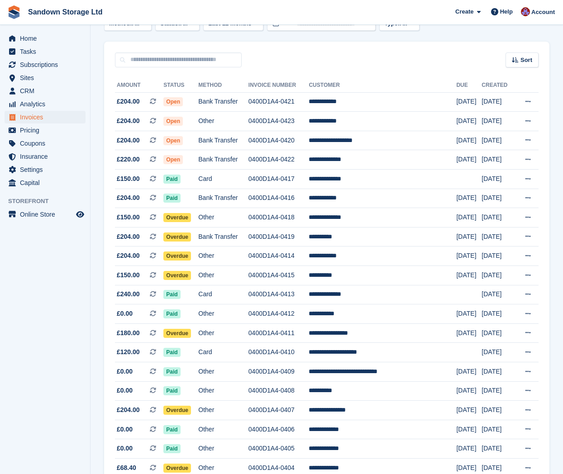
scroll to position [5, 0]
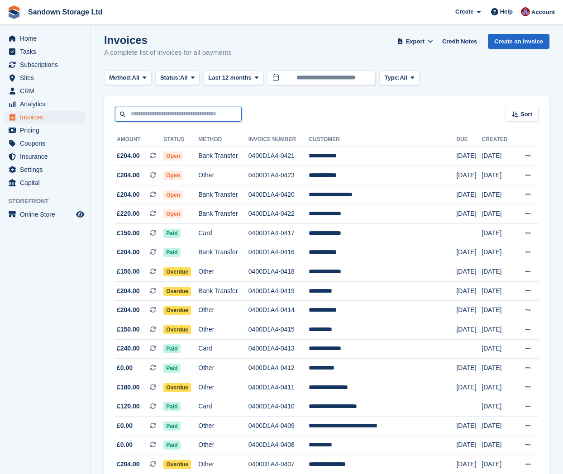
click at [160, 119] on input "text" at bounding box center [178, 114] width 127 height 15
type input "********"
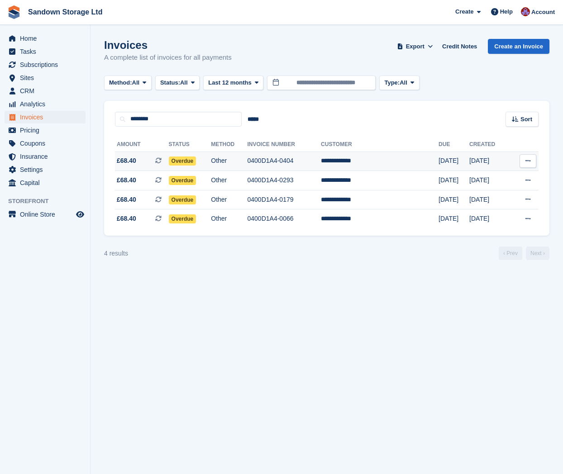
click at [247, 160] on td "Other" at bounding box center [229, 161] width 36 height 19
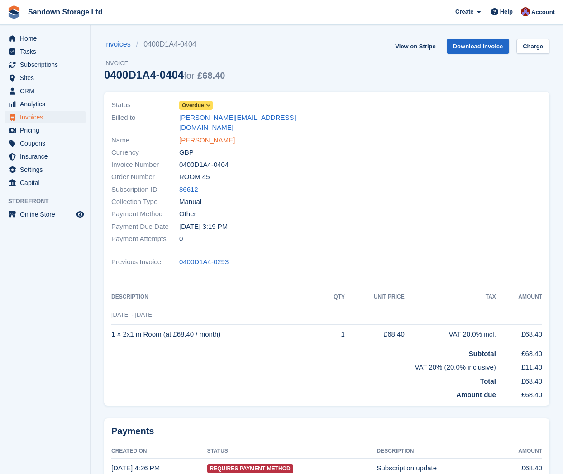
click at [221, 135] on link "[PERSON_NAME]" at bounding box center [207, 140] width 56 height 10
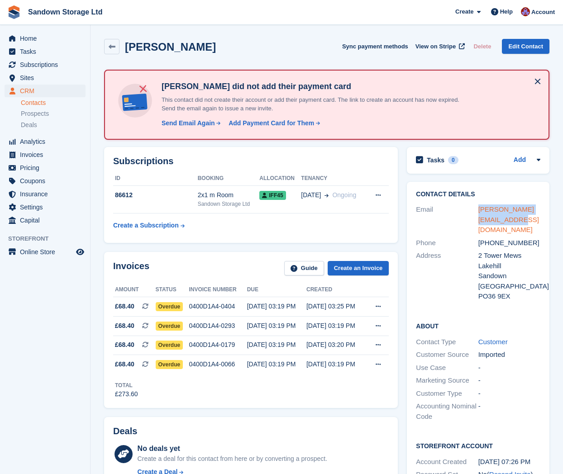
drag, startPoint x: 496, startPoint y: 215, endPoint x: 479, endPoint y: 209, distance: 18.6
click at [479, 209] on div "liam.wightman@hotmail.com" at bounding box center [510, 220] width 62 height 31
copy link "liam.wightman@hotmail.com"
click at [33, 93] on span "CRM" at bounding box center [47, 91] width 54 height 13
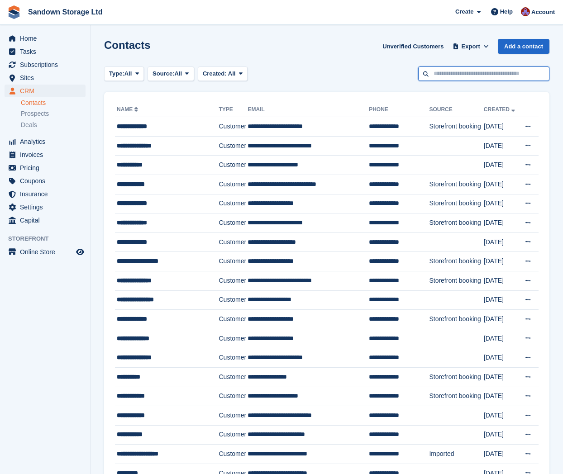
click at [464, 76] on input "text" at bounding box center [483, 74] width 131 height 15
type input "****"
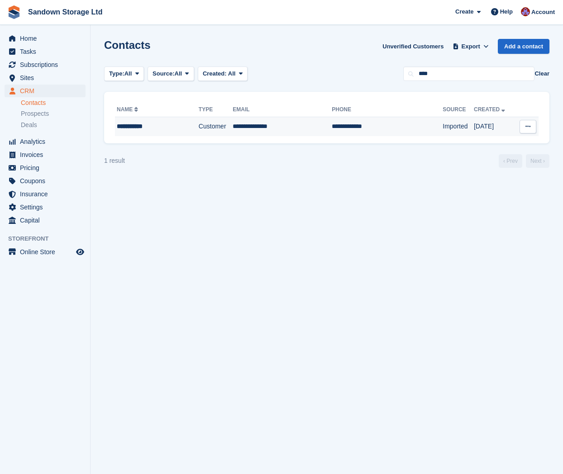
click at [225, 120] on td "Customer" at bounding box center [216, 126] width 34 height 19
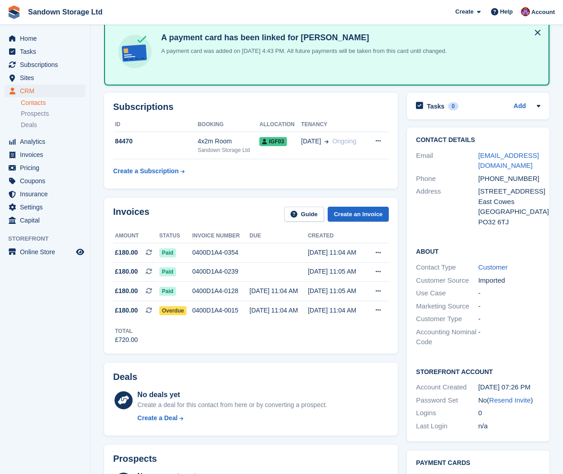
scroll to position [51, 0]
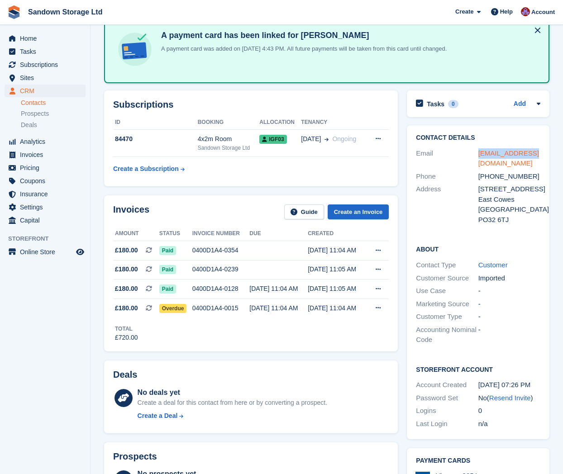
drag, startPoint x: 524, startPoint y: 154, endPoint x: 480, endPoint y: 154, distance: 43.9
click at [480, 154] on div "[EMAIL_ADDRESS][DOMAIN_NAME]" at bounding box center [510, 158] width 62 height 20
copy link "[EMAIL_ADDRESS][DOMAIN_NAME]"
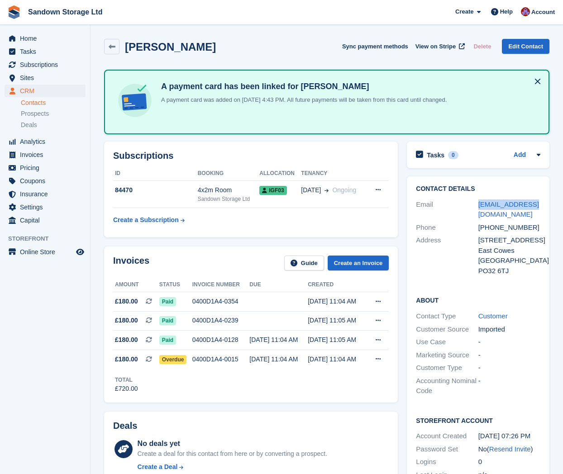
scroll to position [0, 0]
click at [109, 43] on icon at bounding box center [112, 46] width 7 height 7
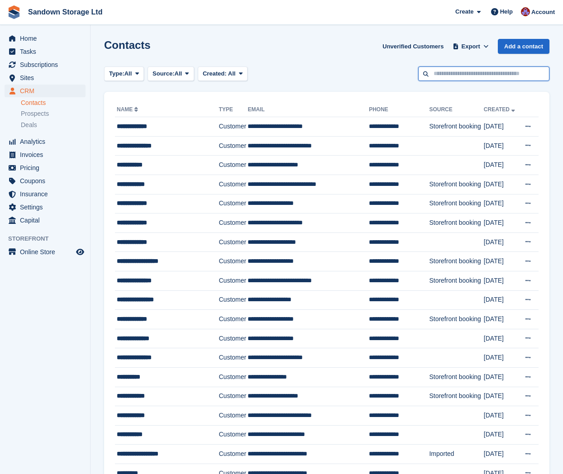
click at [452, 78] on input "text" at bounding box center [483, 74] width 131 height 15
type input "******"
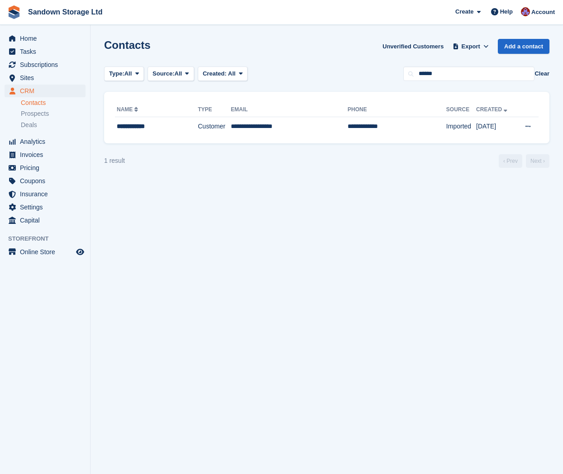
click at [284, 140] on div "**********" at bounding box center [326, 118] width 445 height 52
click at [293, 132] on td "**********" at bounding box center [289, 126] width 117 height 19
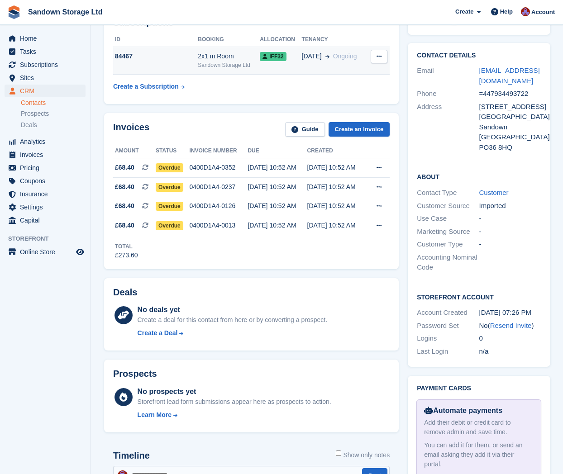
scroll to position [143, 0]
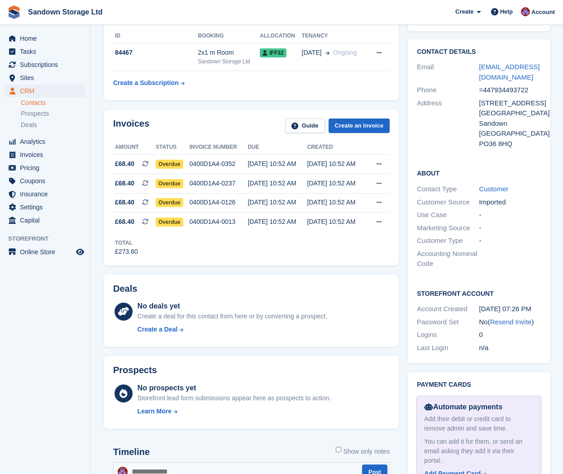
click at [497, 75] on div "jron18@outlook.com" at bounding box center [510, 72] width 62 height 20
drag, startPoint x: 490, startPoint y: 76, endPoint x: 479, endPoint y: 69, distance: 12.7
click at [479, 69] on div "jron18@outlook.com" at bounding box center [510, 72] width 62 height 20
copy link "ron18@outlook.com"
click at [498, 75] on div "jron18@outlook.com" at bounding box center [510, 72] width 62 height 20
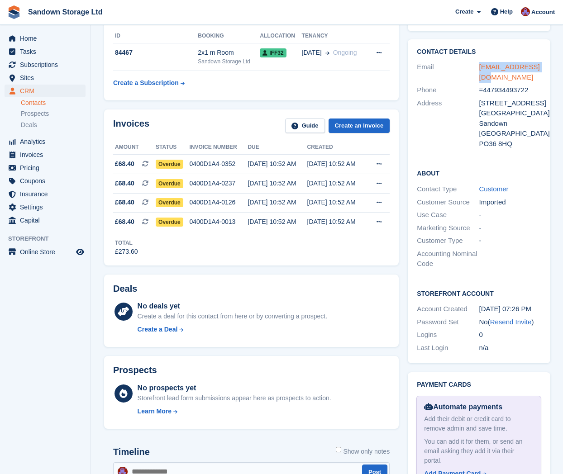
drag, startPoint x: 484, startPoint y: 75, endPoint x: 478, endPoint y: 68, distance: 9.6
click at [477, 68] on div "Email jron18@outlook.com" at bounding box center [479, 72] width 124 height 23
copy div "jron18@outlook.com"
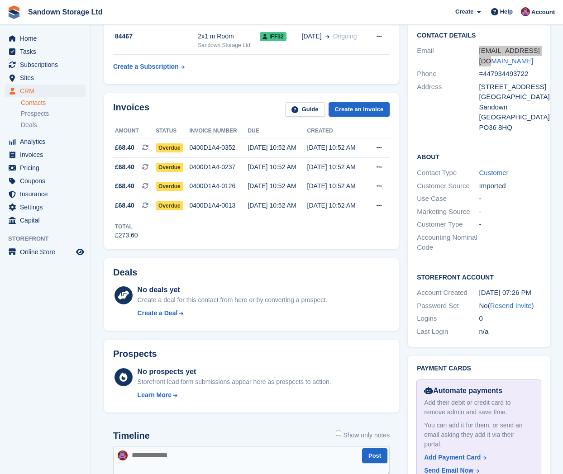
scroll to position [163, 0]
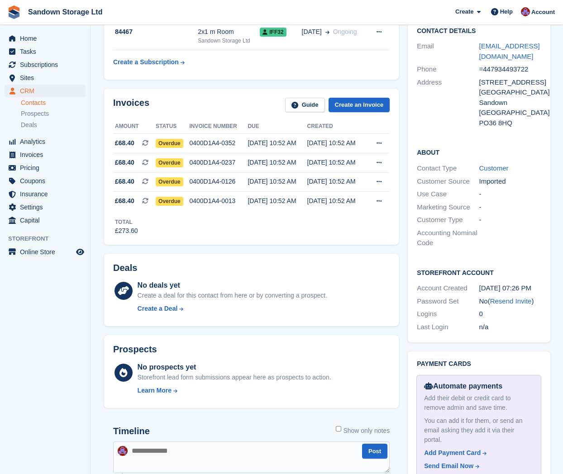
drag, startPoint x: 501, startPoint y: 53, endPoint x: 495, endPoint y: 55, distance: 6.2
click at [500, 53] on div "jron18@outlook.com" at bounding box center [510, 51] width 62 height 20
drag, startPoint x: 490, startPoint y: 55, endPoint x: 480, endPoint y: 46, distance: 13.8
click at [479, 46] on div "jron18@outlook.com" at bounding box center [510, 51] width 62 height 20
copy link "ron18@outlook.com"
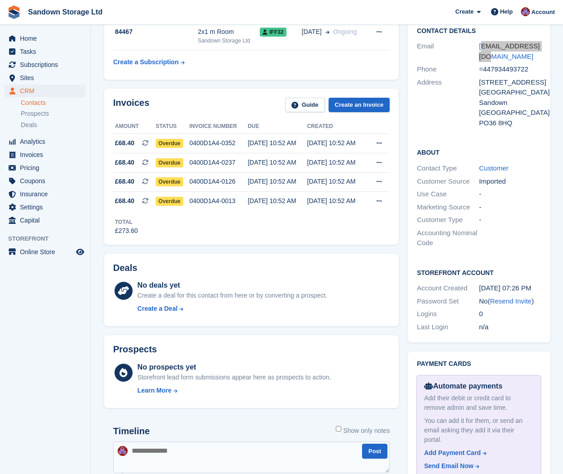
drag, startPoint x: 44, startPoint y: 46, endPoint x: 490, endPoint y: 53, distance: 446.0
click at [490, 53] on div "jron18@outlook.com" at bounding box center [510, 51] width 62 height 20
click at [489, 54] on div "jron18@outlook.com" at bounding box center [510, 51] width 62 height 20
drag, startPoint x: 488, startPoint y: 54, endPoint x: 478, endPoint y: 45, distance: 14.1
click at [479, 45] on div "jron18@outlook.com" at bounding box center [510, 51] width 62 height 20
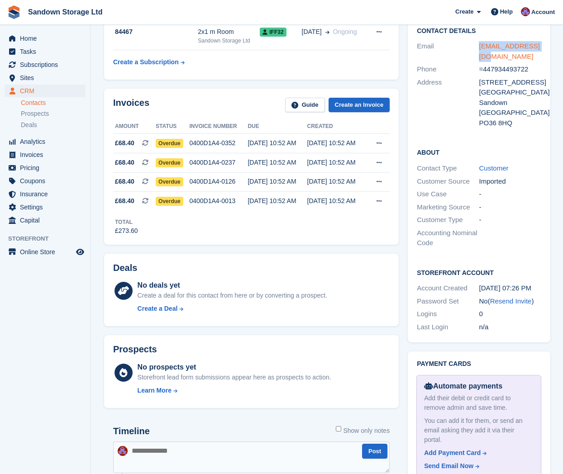
copy link "jron18@outlook.com"
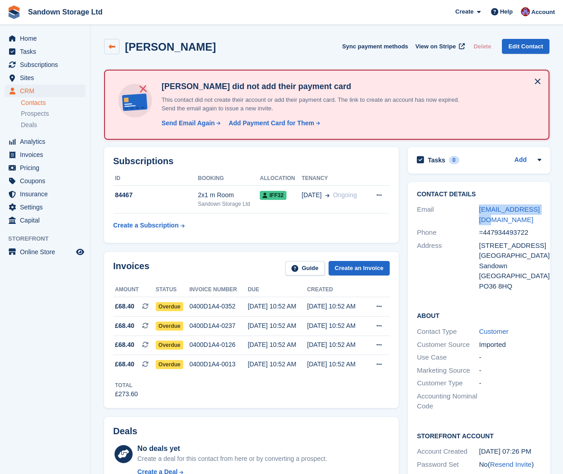
scroll to position [0, 0]
click at [115, 48] on icon at bounding box center [112, 46] width 7 height 7
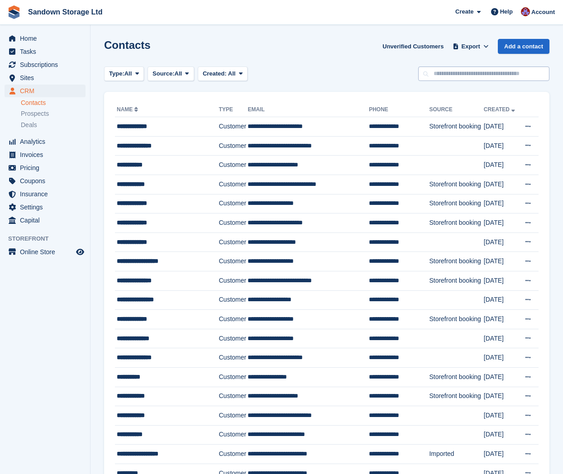
drag, startPoint x: 477, startPoint y: 83, endPoint x: 473, endPoint y: 79, distance: 5.8
click at [470, 77] on input "text" at bounding box center [483, 74] width 131 height 15
type input "*********"
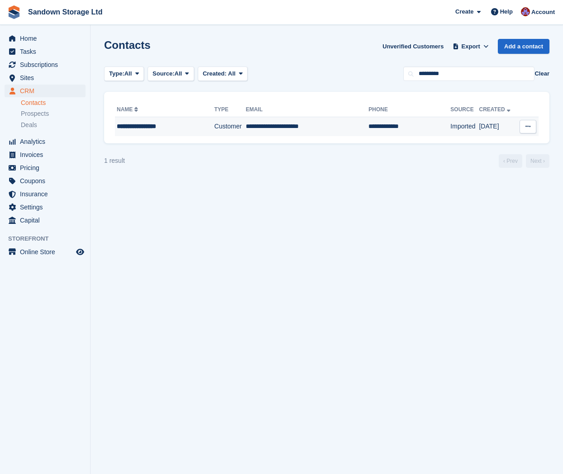
click at [169, 129] on div "**********" at bounding box center [159, 127] width 85 height 10
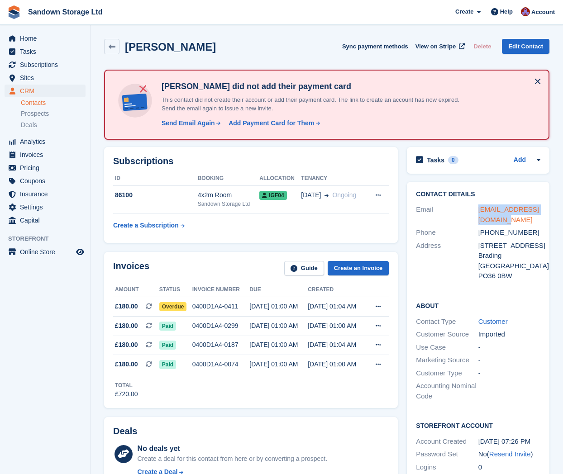
drag, startPoint x: 504, startPoint y: 220, endPoint x: 479, endPoint y: 211, distance: 27.2
click at [479, 211] on div "[EMAIL_ADDRESS][DOMAIN_NAME]" at bounding box center [510, 215] width 62 height 20
copy link "[EMAIL_ADDRESS][DOMAIN_NAME]"
click at [449, 248] on div "Address" at bounding box center [447, 261] width 62 height 41
click at [115, 50] on link at bounding box center [111, 46] width 15 height 15
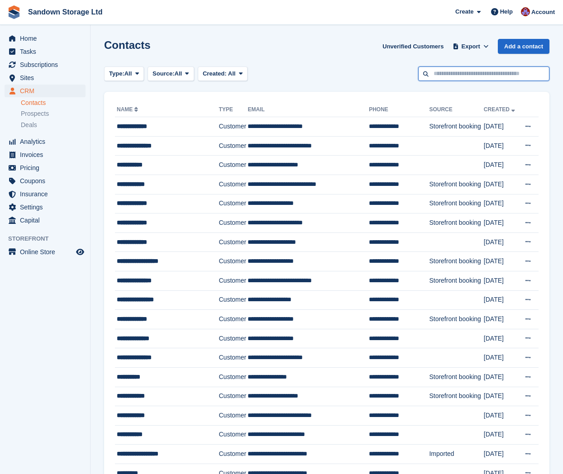
click at [518, 73] on input "text" at bounding box center [483, 74] width 131 height 15
type input "******"
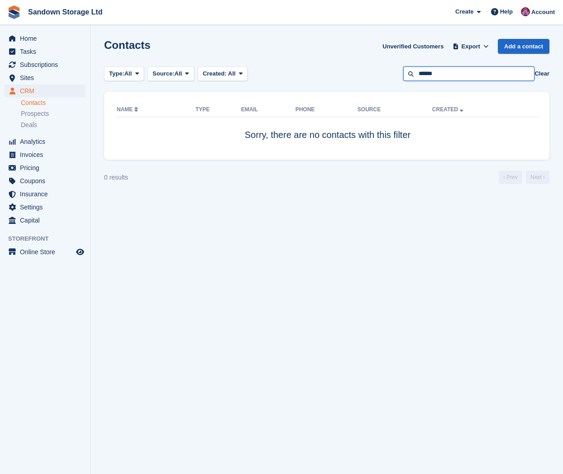
drag, startPoint x: 453, startPoint y: 76, endPoint x: 361, endPoint y: 70, distance: 92.1
click at [361, 70] on div "Type: All All Lead Customer Source: All All Storefront Backoffice Pre-Opening i…" at bounding box center [326, 74] width 445 height 15
type input "*****"
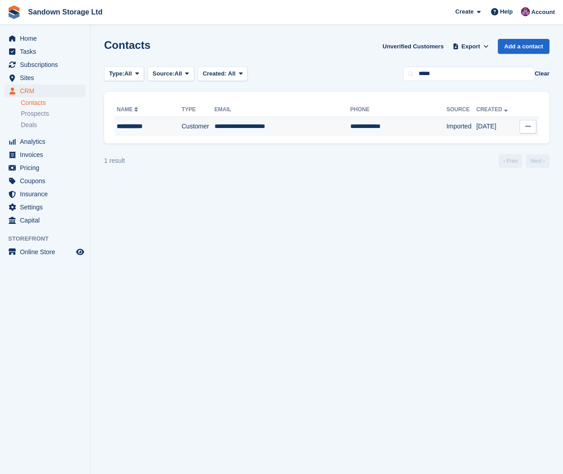
click at [274, 135] on td "**********" at bounding box center [283, 126] width 136 height 19
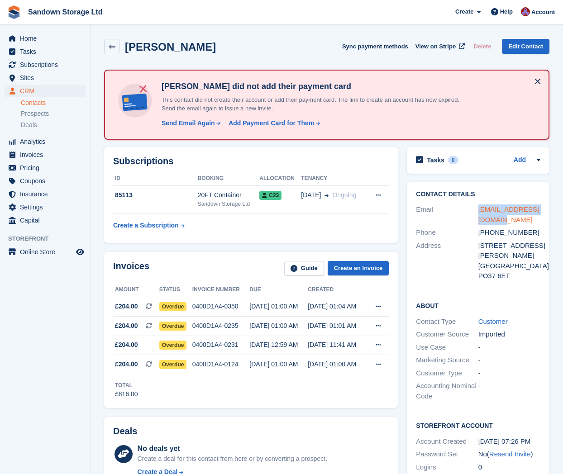
drag, startPoint x: 497, startPoint y: 220, endPoint x: 479, endPoint y: 210, distance: 21.3
click at [479, 210] on div "[EMAIL_ADDRESS][DOMAIN_NAME]" at bounding box center [510, 215] width 62 height 20
copy link "[EMAIL_ADDRESS][DOMAIN_NAME]"
click at [113, 46] on icon at bounding box center [112, 46] width 7 height 7
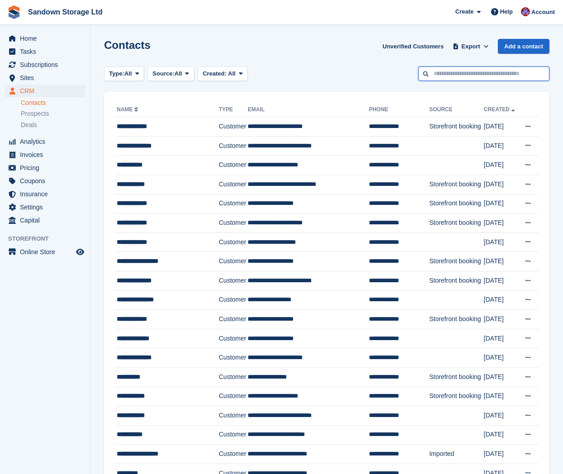
click at [431, 77] on input "text" at bounding box center [483, 74] width 131 height 15
type input "******"
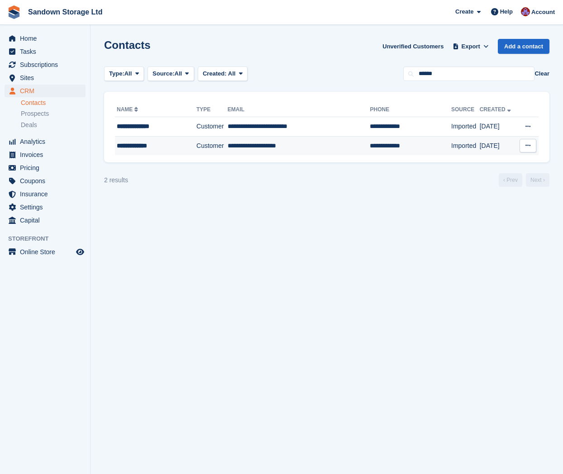
click at [175, 147] on div "**********" at bounding box center [152, 146] width 70 height 10
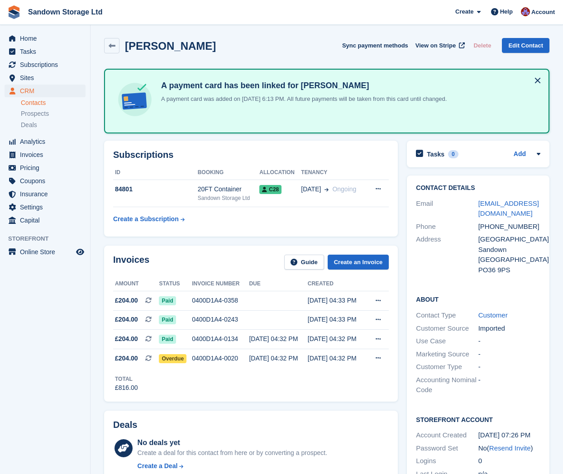
scroll to position [4, 0]
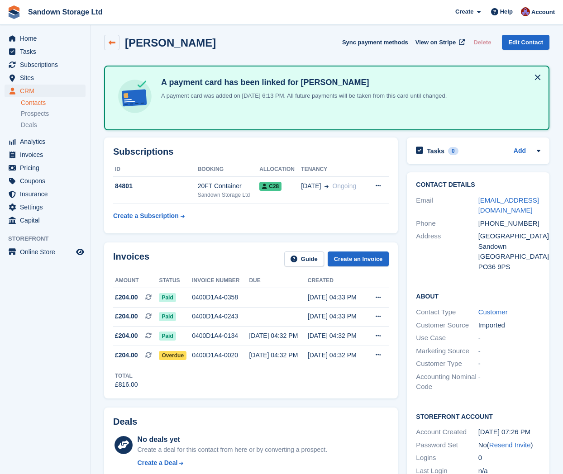
drag, startPoint x: 108, startPoint y: 49, endPoint x: 115, endPoint y: 48, distance: 7.3
click at [109, 49] on link at bounding box center [111, 42] width 15 height 15
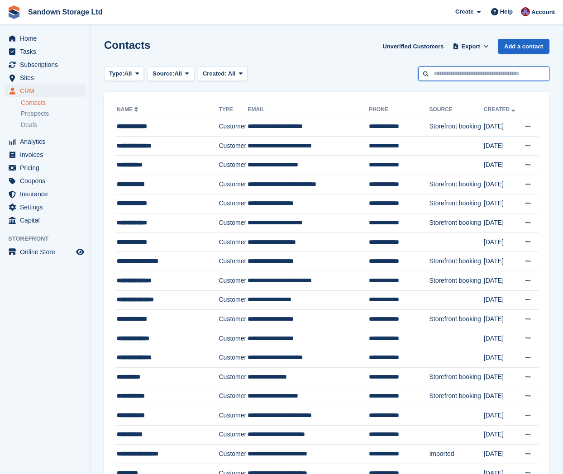
click at [488, 73] on input "text" at bounding box center [483, 74] width 131 height 15
type input "*****"
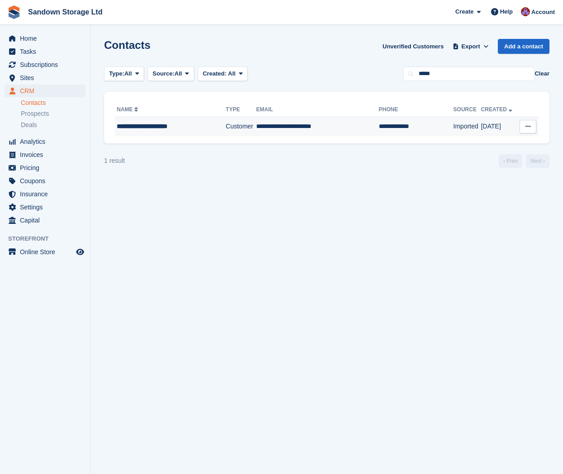
click at [321, 129] on td "**********" at bounding box center [317, 126] width 123 height 19
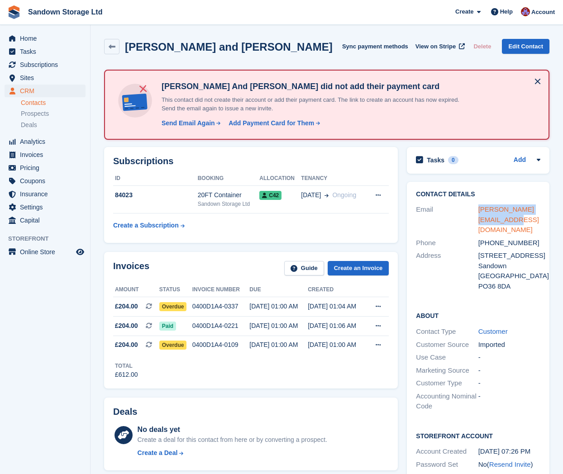
drag, startPoint x: 514, startPoint y: 221, endPoint x: 479, endPoint y: 211, distance: 36.4
click at [479, 211] on div "[PERSON_NAME][EMAIL_ADDRESS][DOMAIN_NAME]" at bounding box center [510, 220] width 62 height 31
copy link "[PERSON_NAME][EMAIL_ADDRESS][DOMAIN_NAME]"
click at [383, 349] on button at bounding box center [378, 346] width 17 height 14
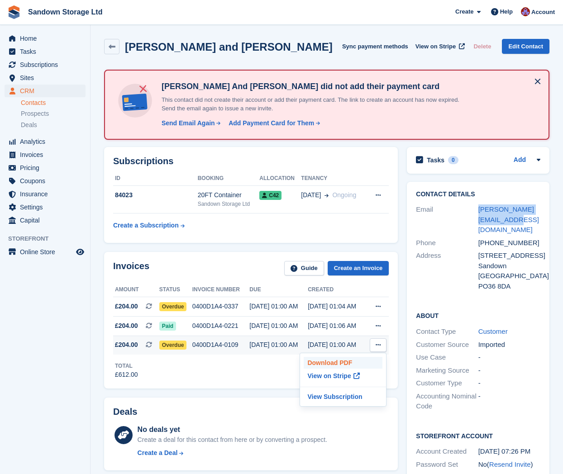
click at [365, 363] on p "Download PDF" at bounding box center [343, 363] width 79 height 12
click at [376, 306] on icon at bounding box center [378, 307] width 5 height 6
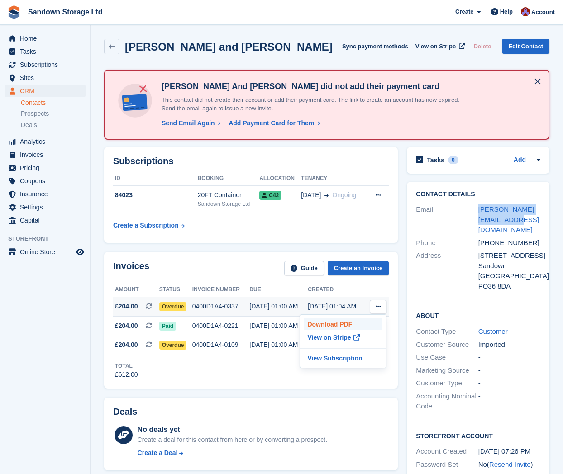
click at [349, 323] on p "Download PDF" at bounding box center [343, 325] width 79 height 12
click at [262, 358] on div "Total £612.00" at bounding box center [251, 367] width 276 height 25
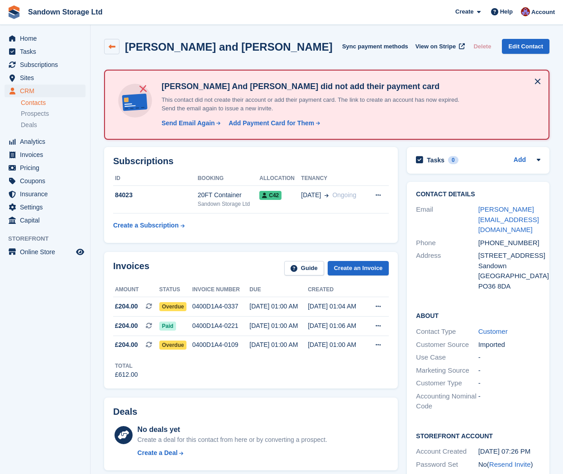
click at [107, 49] on link at bounding box center [111, 46] width 15 height 15
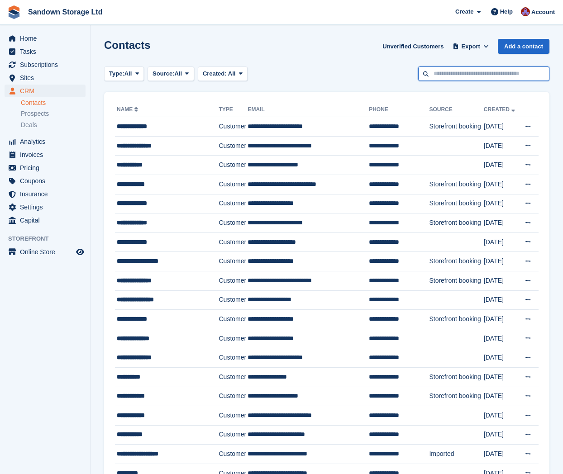
click at [467, 75] on input "text" at bounding box center [483, 74] width 131 height 15
type input "******"
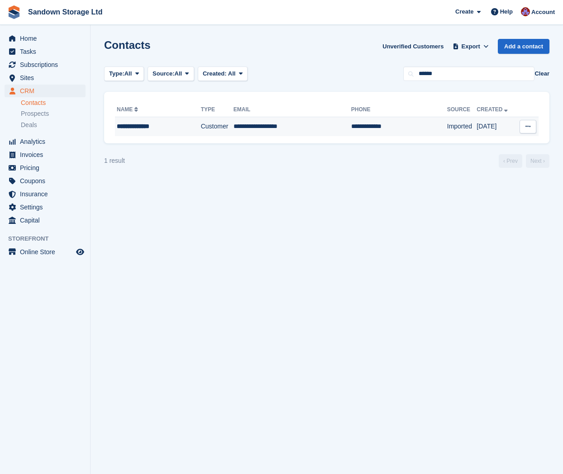
click at [323, 121] on td "**********" at bounding box center [293, 126] width 118 height 19
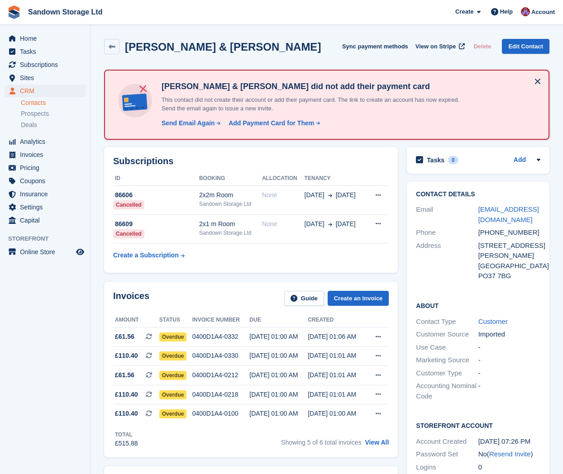
scroll to position [7, 0]
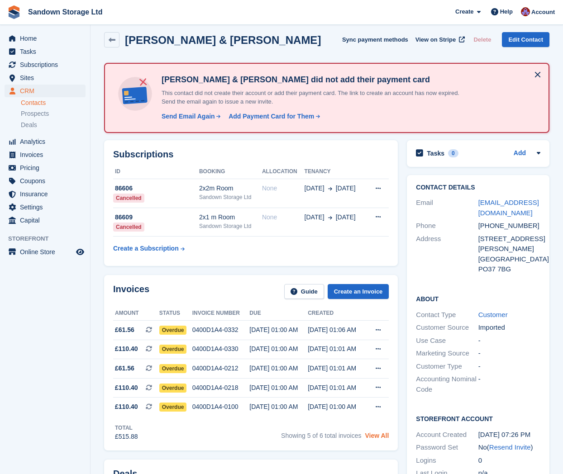
click at [386, 439] on link "View All" at bounding box center [377, 435] width 24 height 7
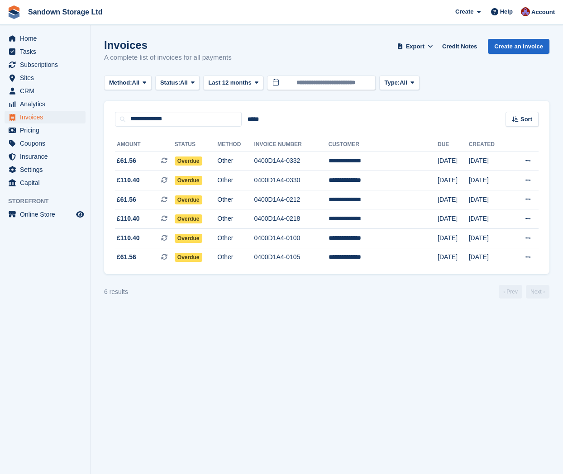
click at [51, 118] on span "Invoices" at bounding box center [47, 117] width 54 height 13
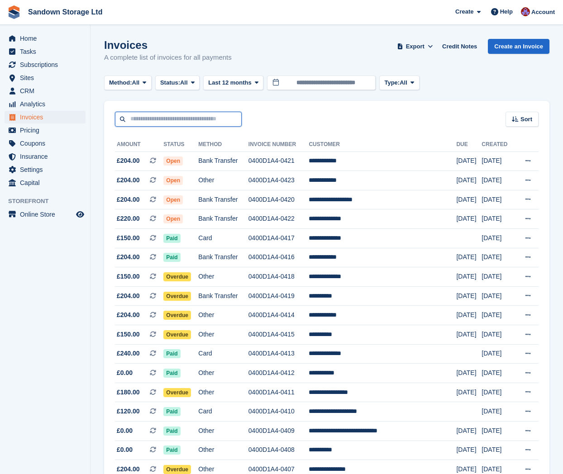
click at [170, 122] on input "text" at bounding box center [178, 119] width 127 height 15
type input "*****"
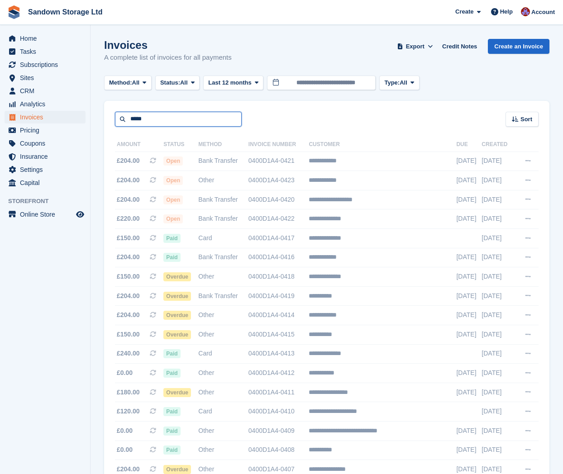
scroll to position [0, 0]
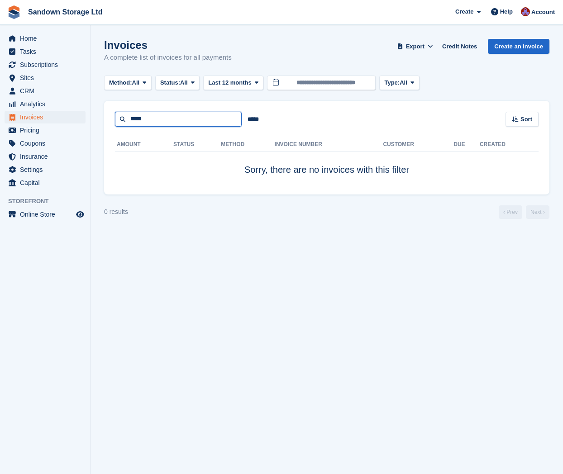
click at [152, 120] on input "*****" at bounding box center [178, 119] width 127 height 15
type input "***"
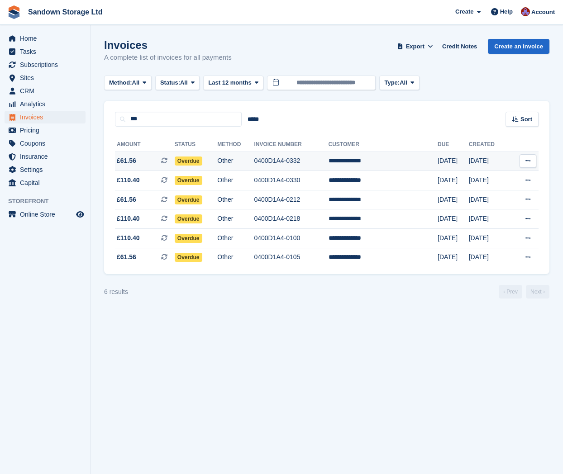
click at [232, 163] on td "Other" at bounding box center [235, 161] width 37 height 19
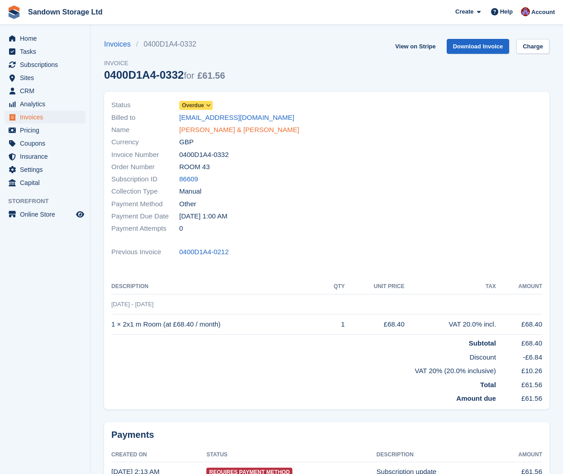
click at [211, 129] on link "[PERSON_NAME] & [PERSON_NAME]" at bounding box center [239, 130] width 120 height 10
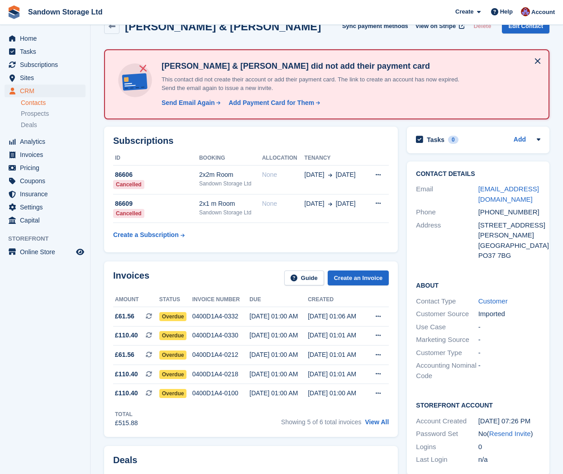
scroll to position [21, 0]
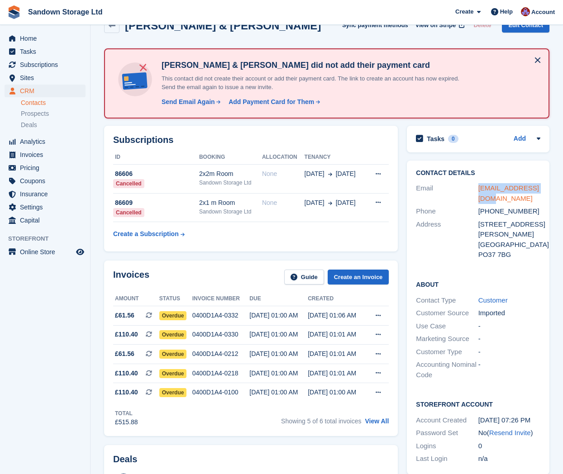
drag, startPoint x: 483, startPoint y: 196, endPoint x: 478, endPoint y: 189, distance: 8.7
click at [479, 189] on div "[EMAIL_ADDRESS][DOMAIN_NAME]" at bounding box center [510, 193] width 62 height 20
copy link "[EMAIL_ADDRESS][DOMAIN_NAME]"
click at [112, 29] on icon at bounding box center [112, 25] width 7 height 7
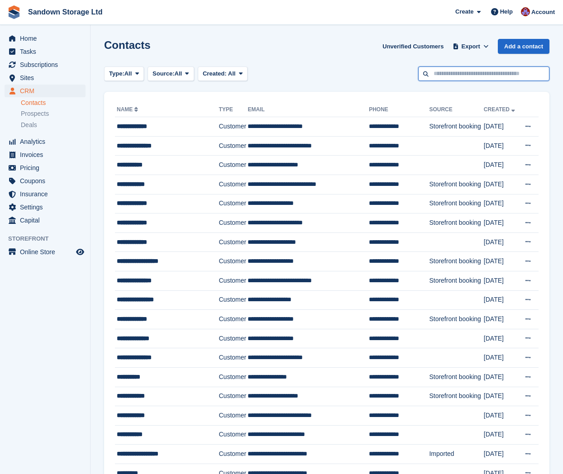
click at [471, 79] on input "text" at bounding box center [483, 74] width 131 height 15
type input "*******"
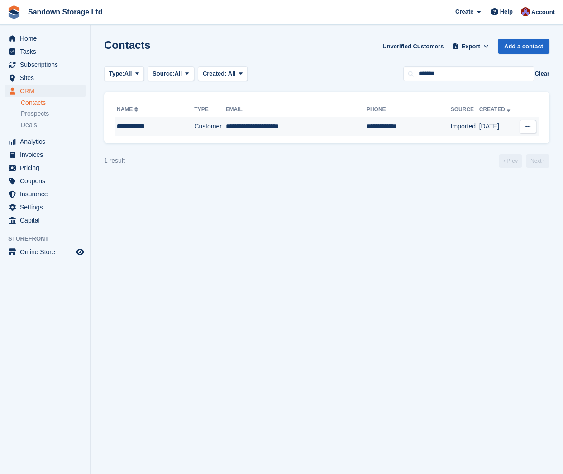
click at [315, 134] on td "**********" at bounding box center [296, 126] width 141 height 19
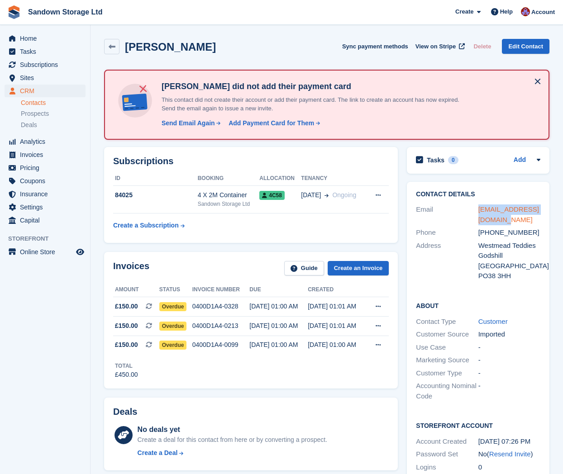
drag, startPoint x: 510, startPoint y: 221, endPoint x: 479, endPoint y: 210, distance: 32.6
click at [479, 211] on div "adamseaward80@gmail.com" at bounding box center [510, 215] width 62 height 20
copy link "adamseaward80@gmail.com"
